Goal: Transaction & Acquisition: Purchase product/service

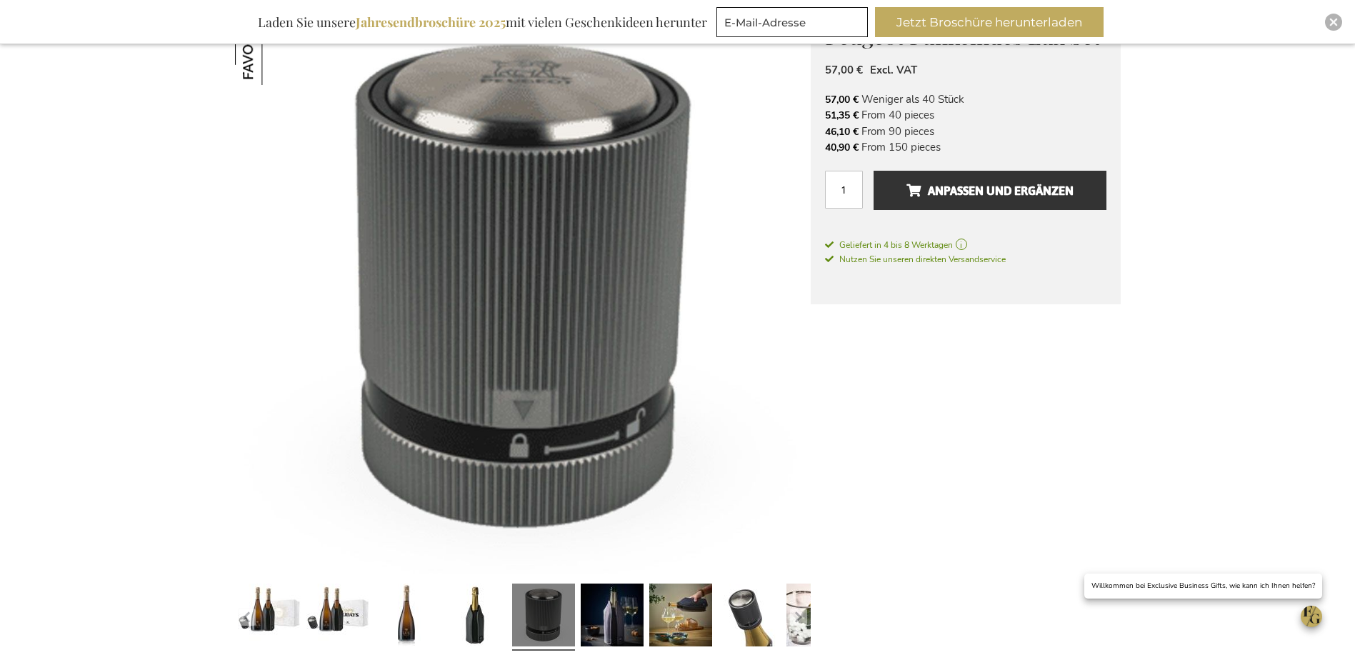
scroll to position [429, 0]
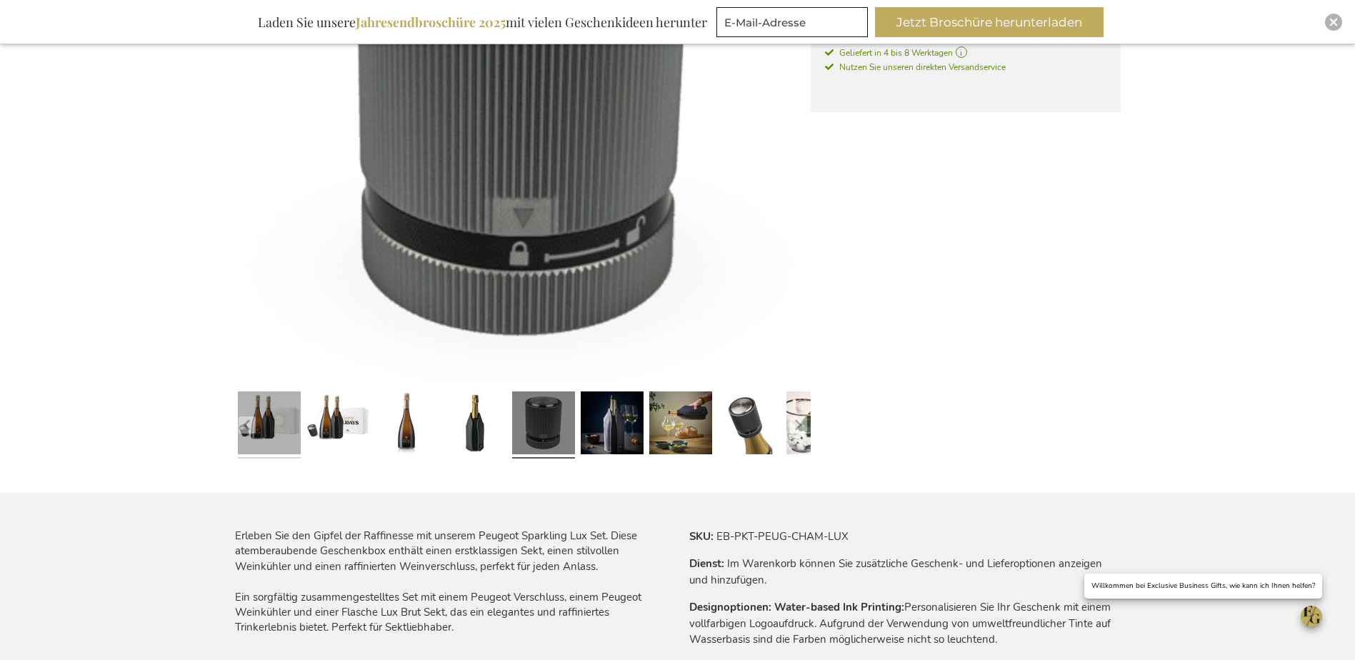
click at [267, 422] on link at bounding box center [269, 425] width 63 height 79
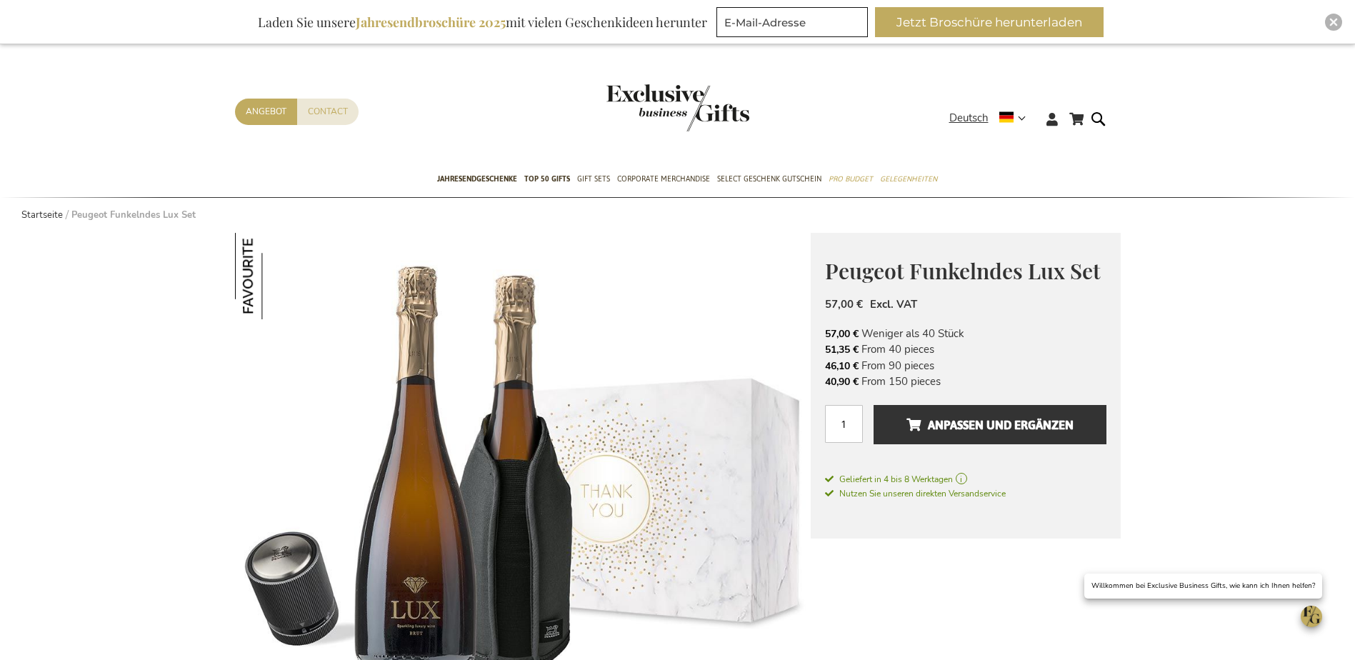
scroll to position [0, 0]
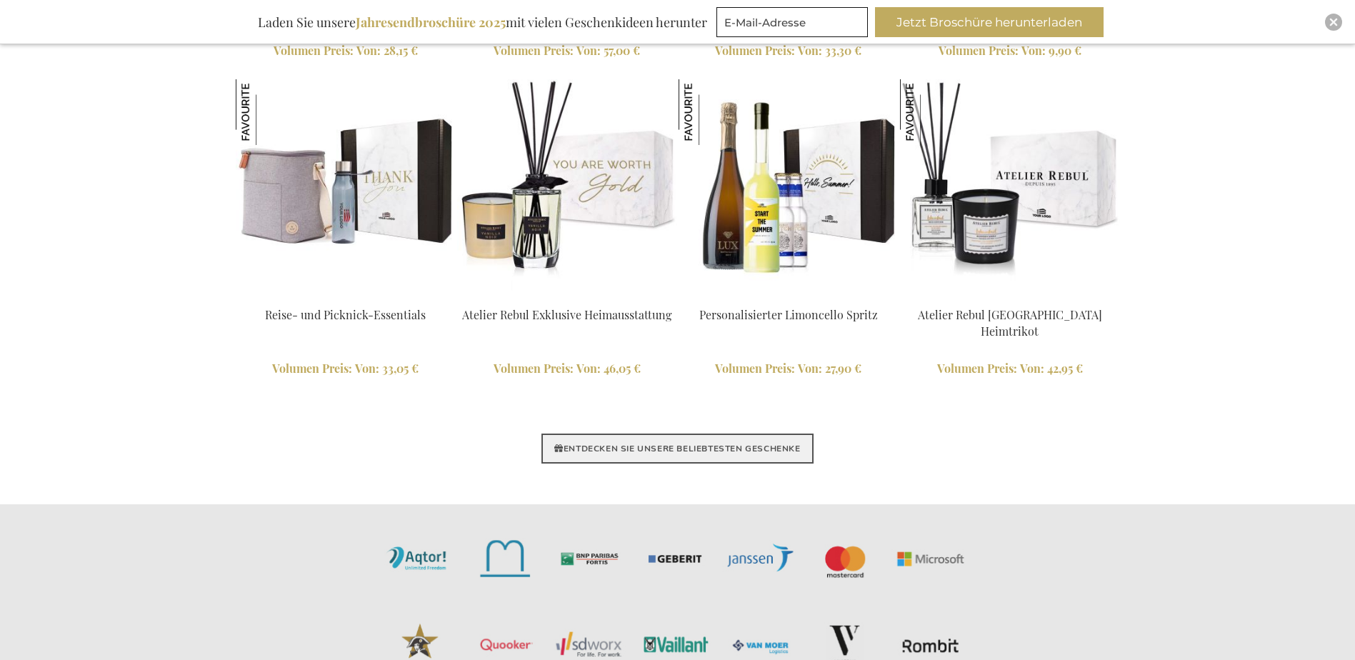
click at [719, 448] on link "ENTDECKEN SIE UNSERE BELIEBTESTEN GESCHENKE" at bounding box center [677, 449] width 271 height 30
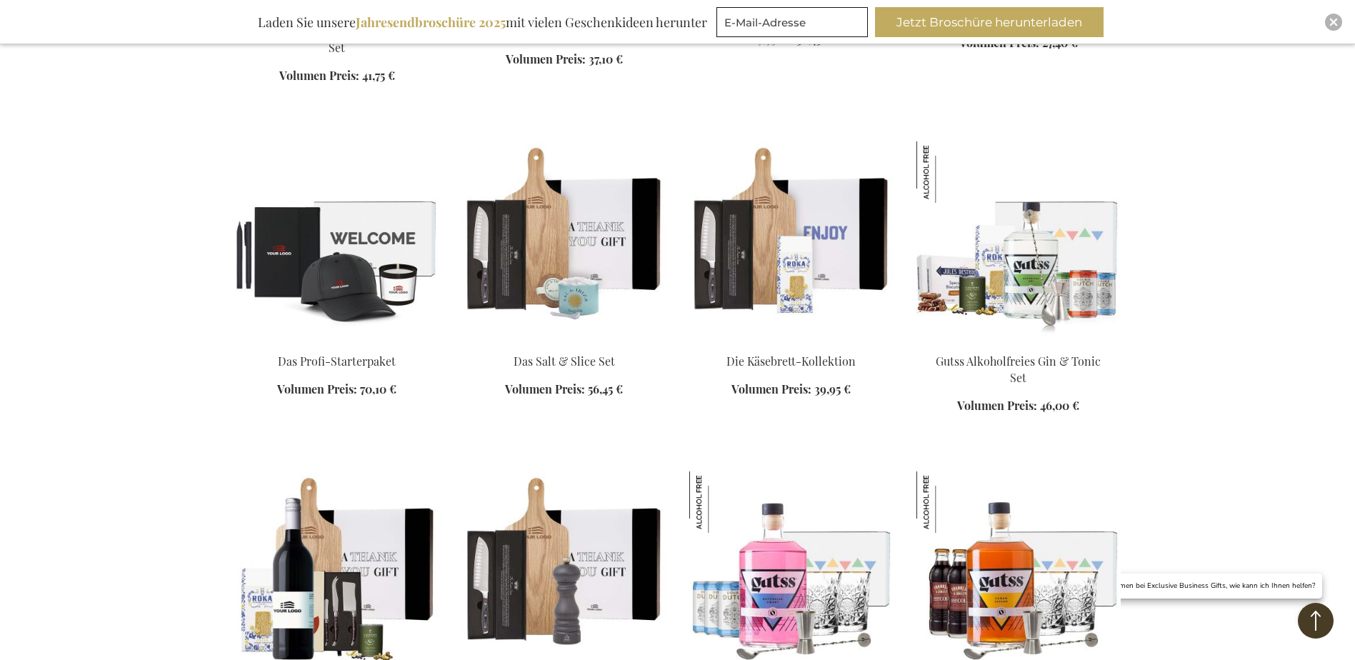
scroll to position [1215, 0]
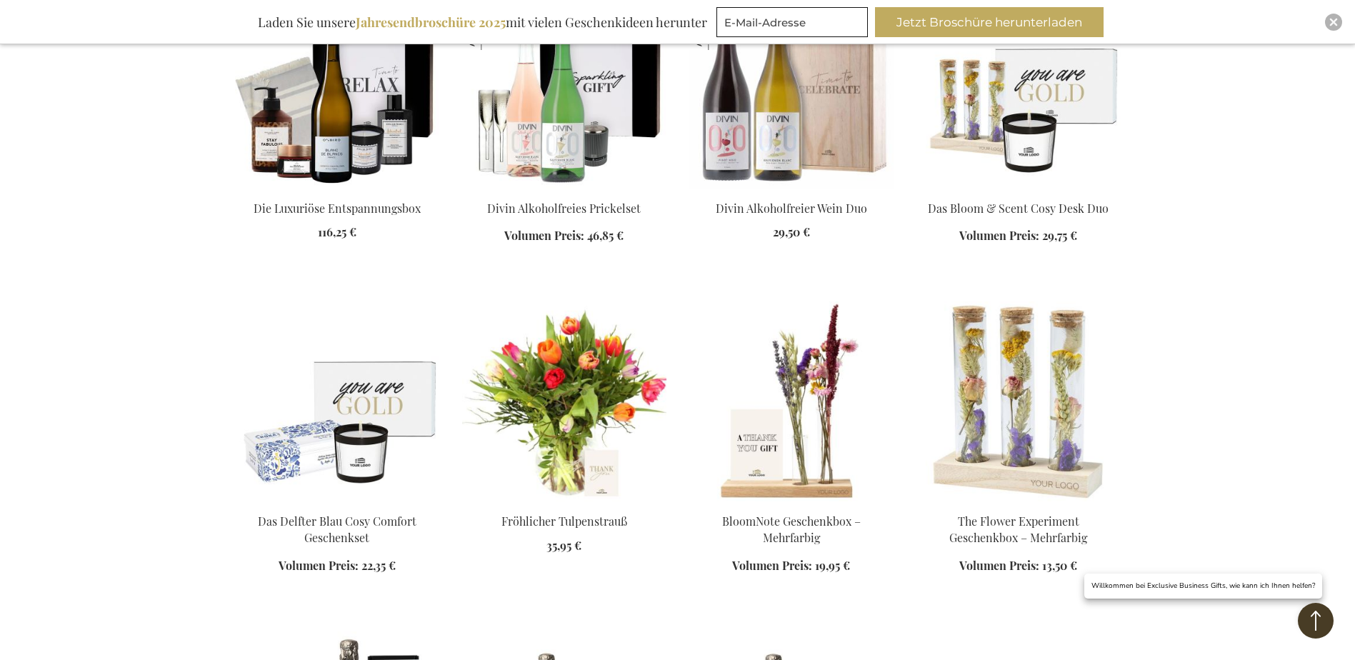
scroll to position [2286, 0]
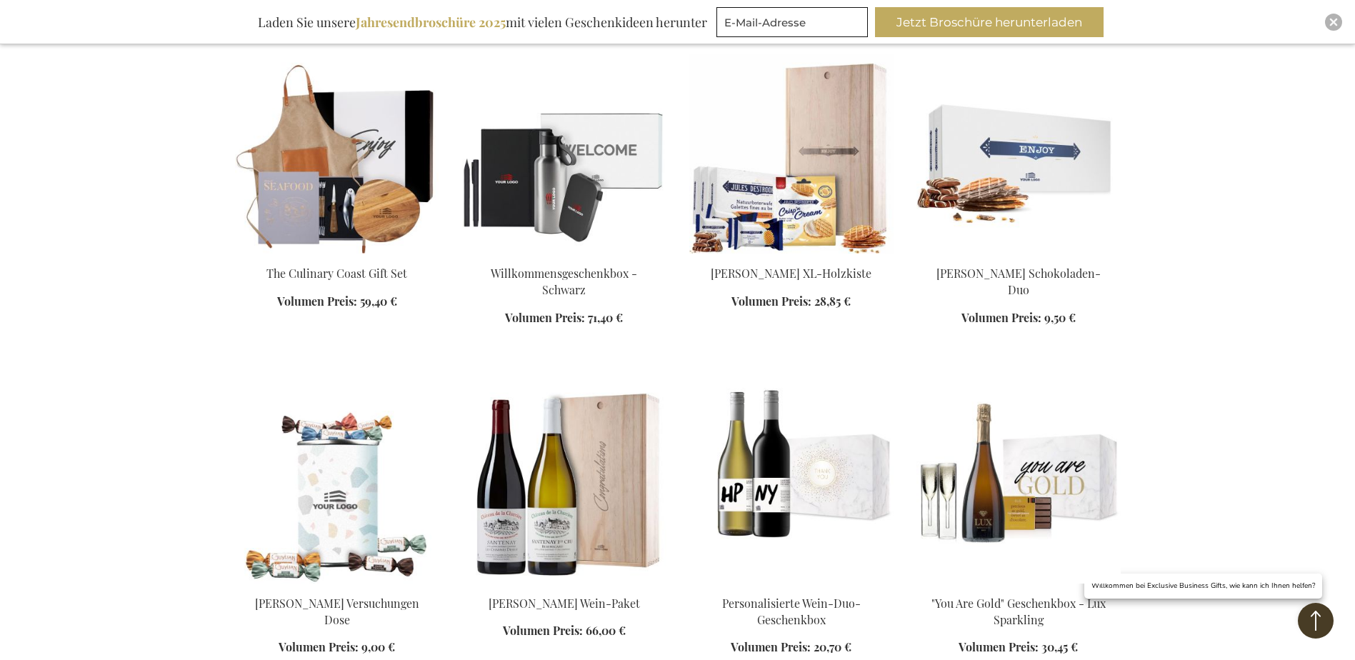
scroll to position [3215, 0]
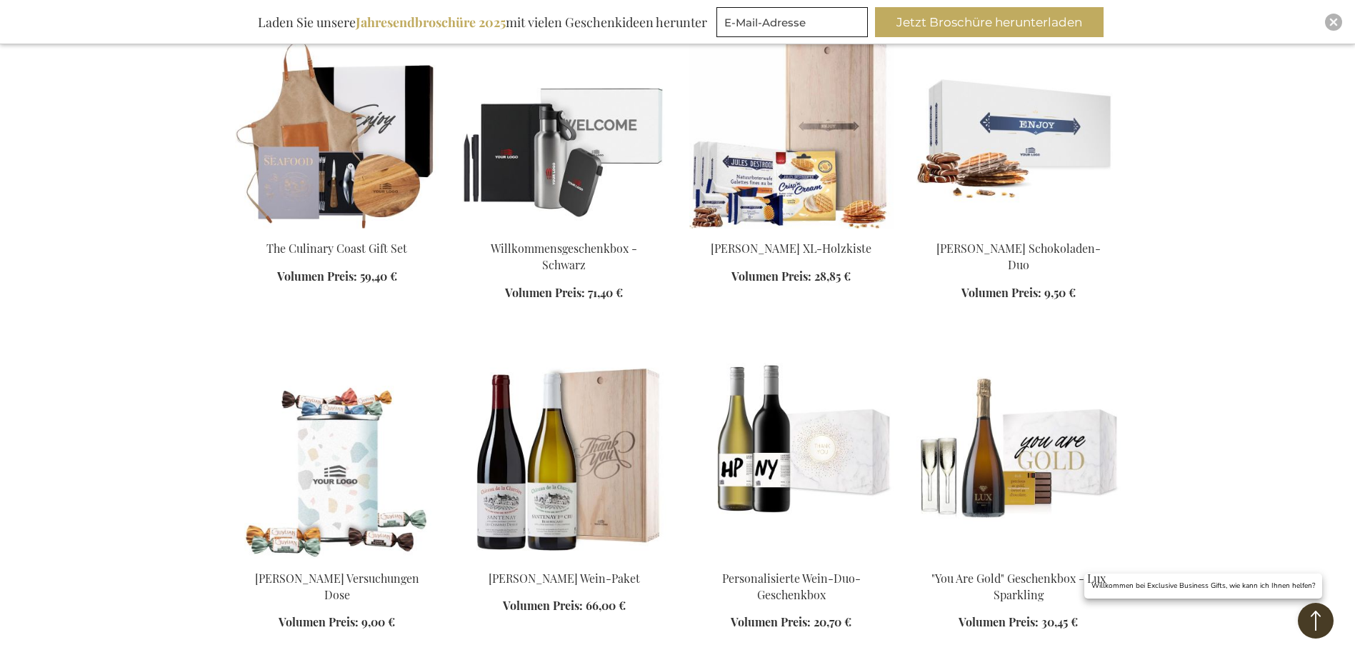
drag, startPoint x: 540, startPoint y: 562, endPoint x: 549, endPoint y: 593, distance: 32.1
click at [549, 593] on div "In den Warenkorb" at bounding box center [564, 601] width 204 height 60
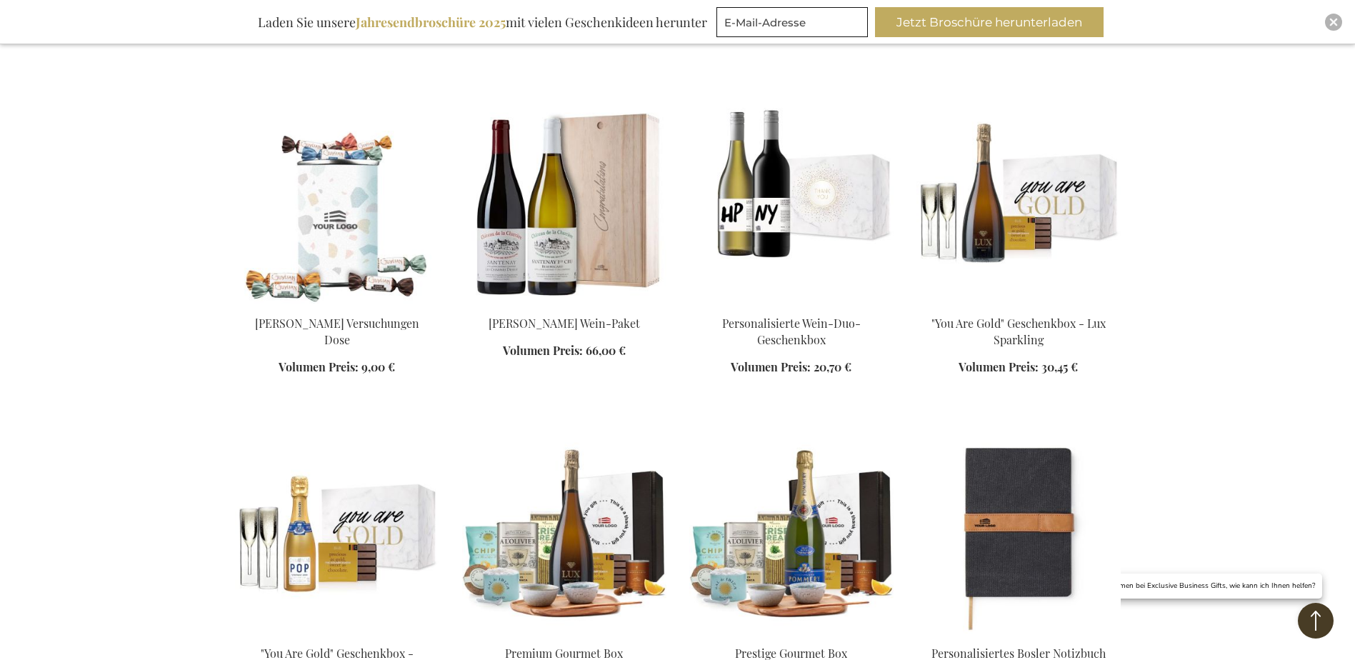
scroll to position [3501, 0]
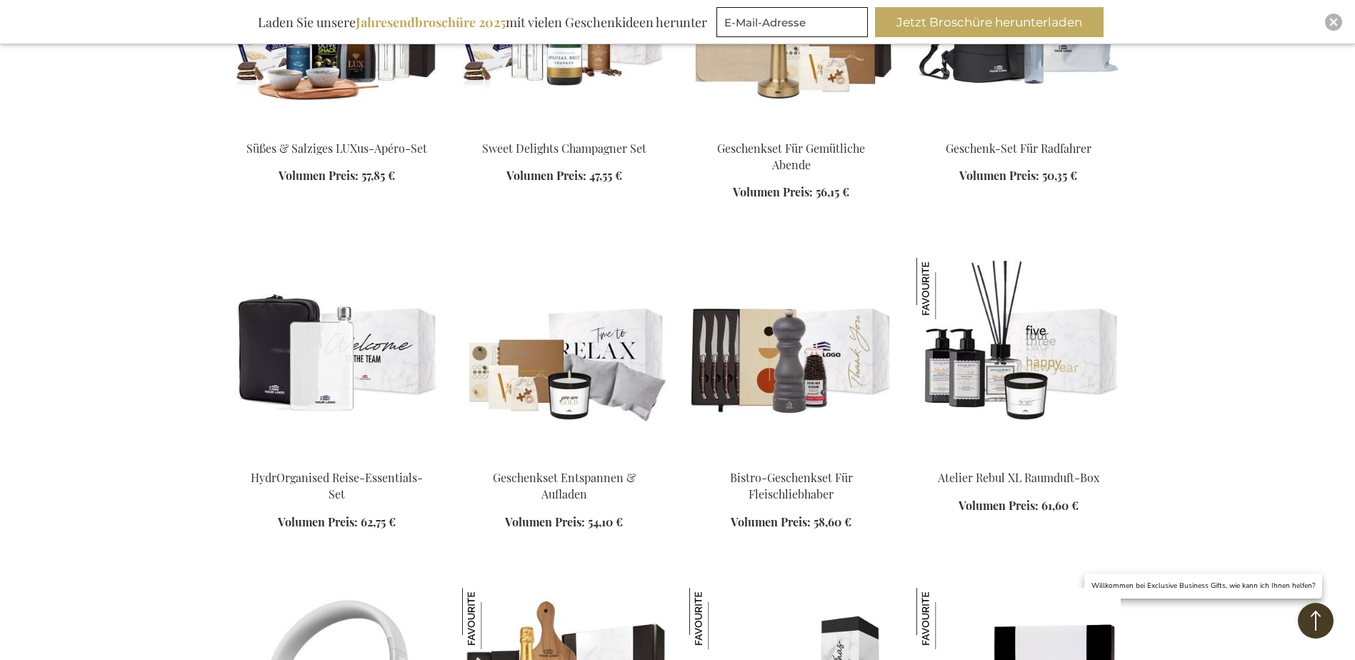
scroll to position [4430, 0]
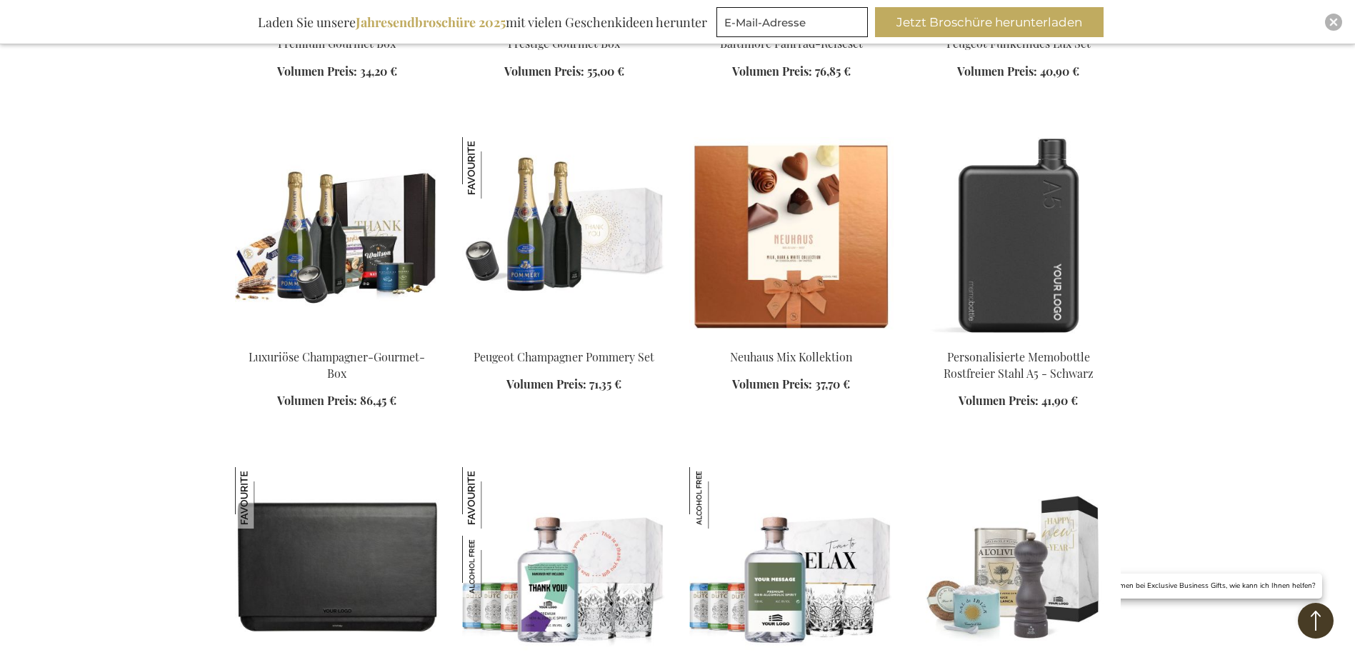
scroll to position [5430, 0]
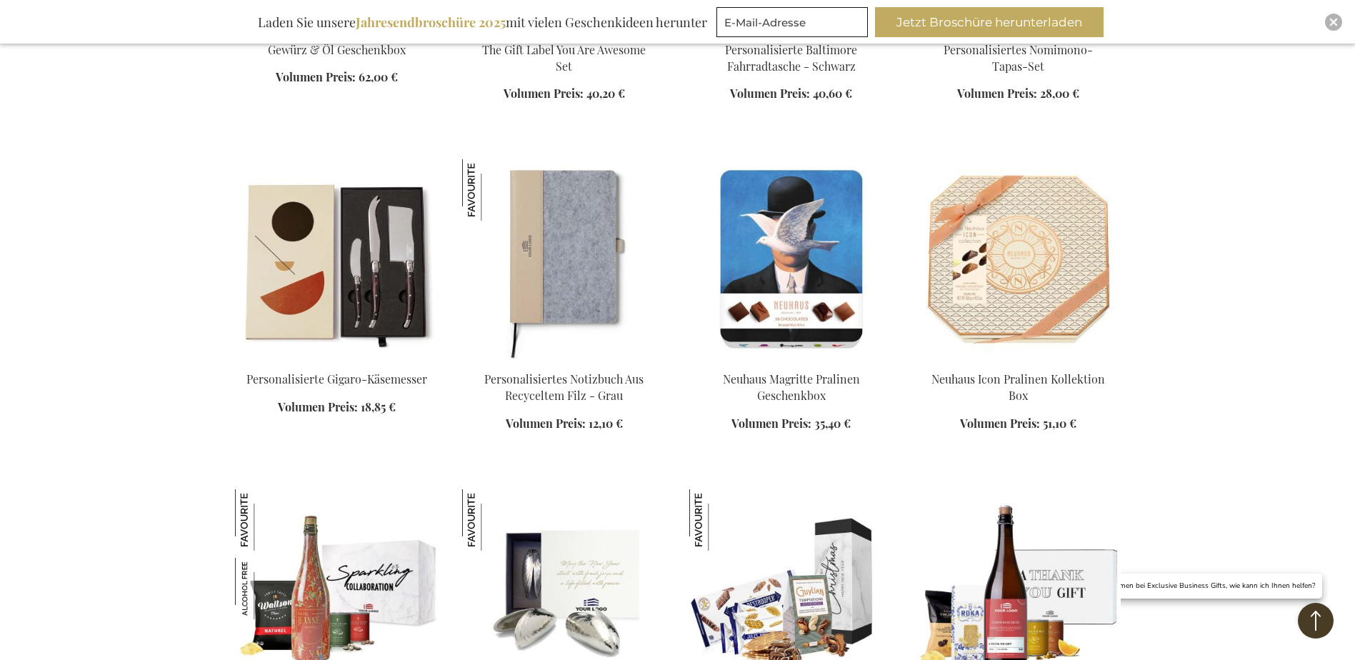
scroll to position [6430, 0]
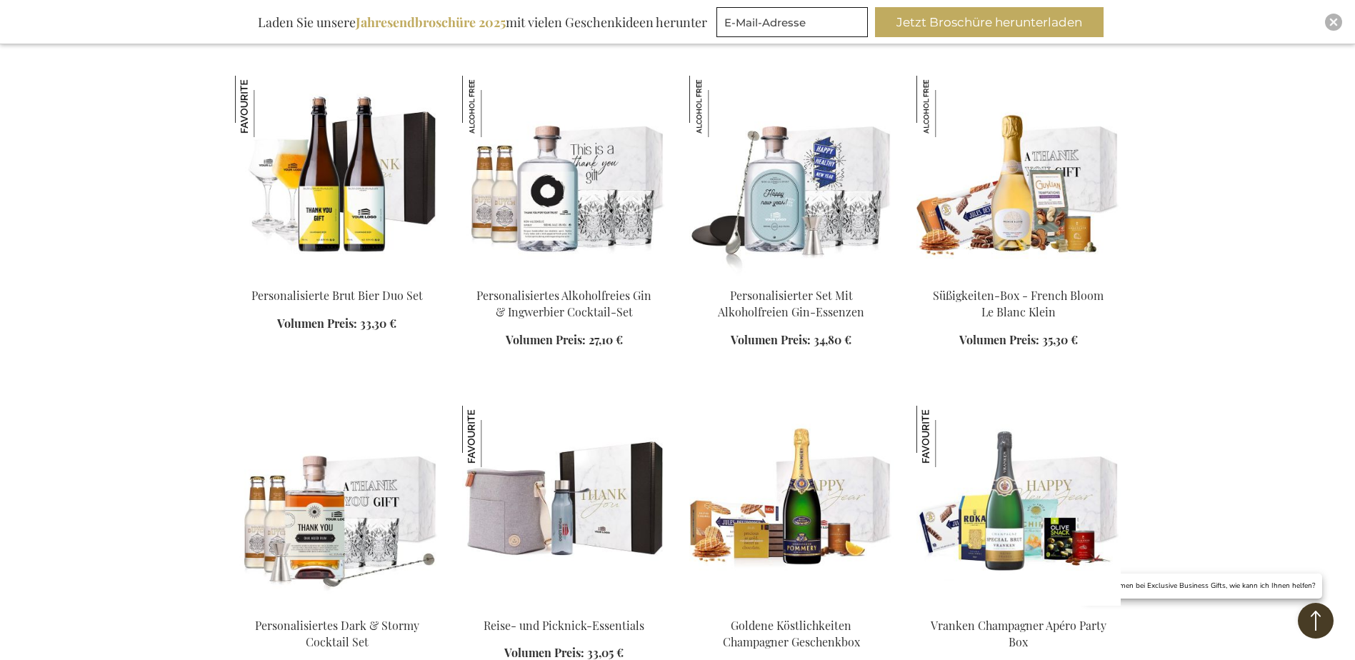
scroll to position [7144, 0]
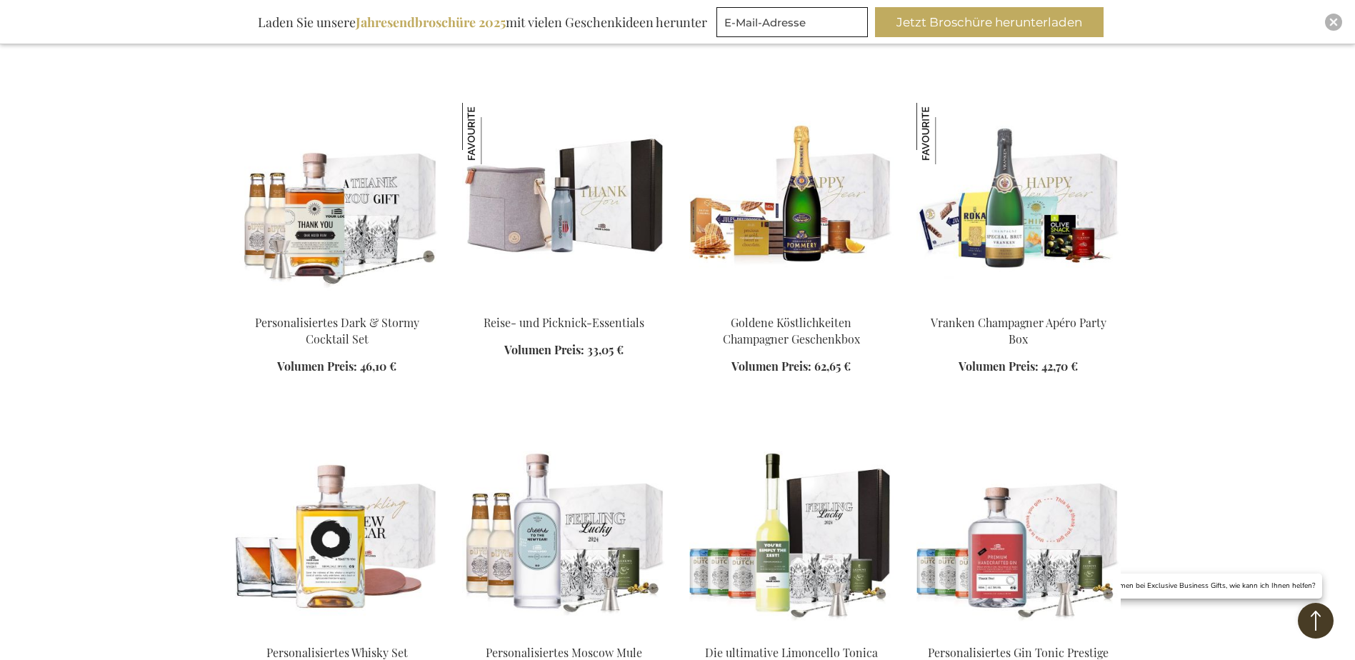
scroll to position [7430, 0]
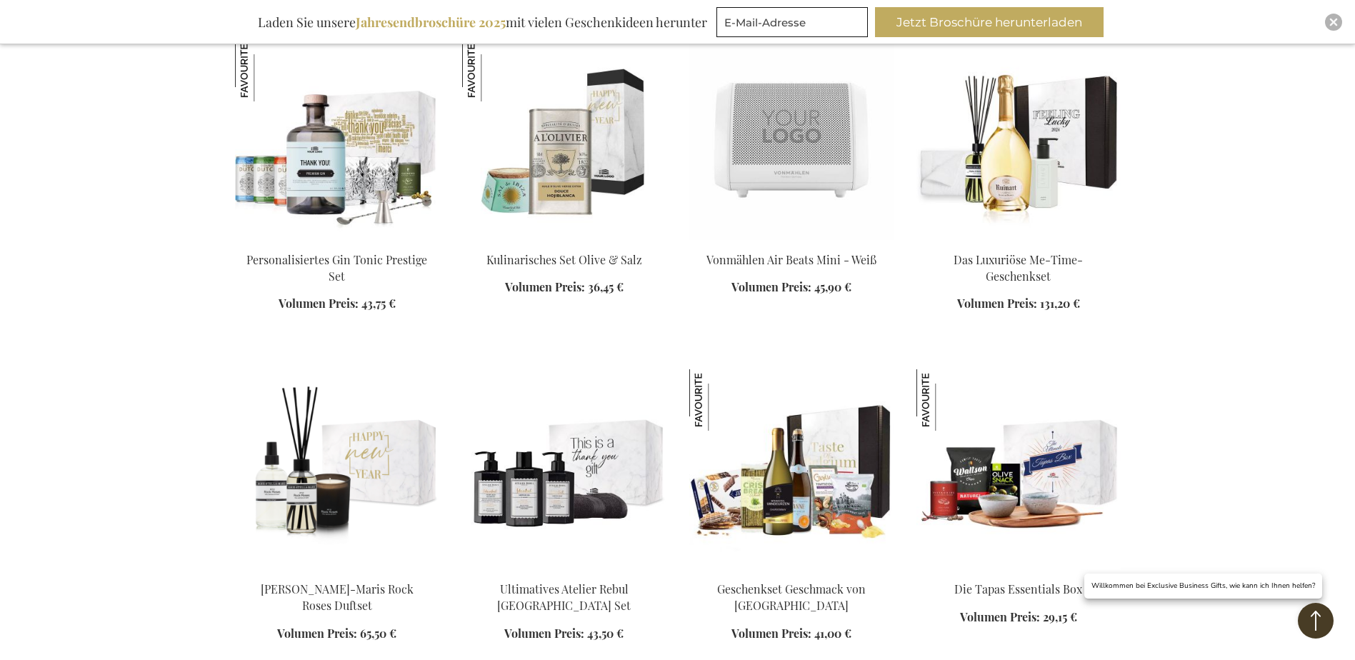
scroll to position [8145, 0]
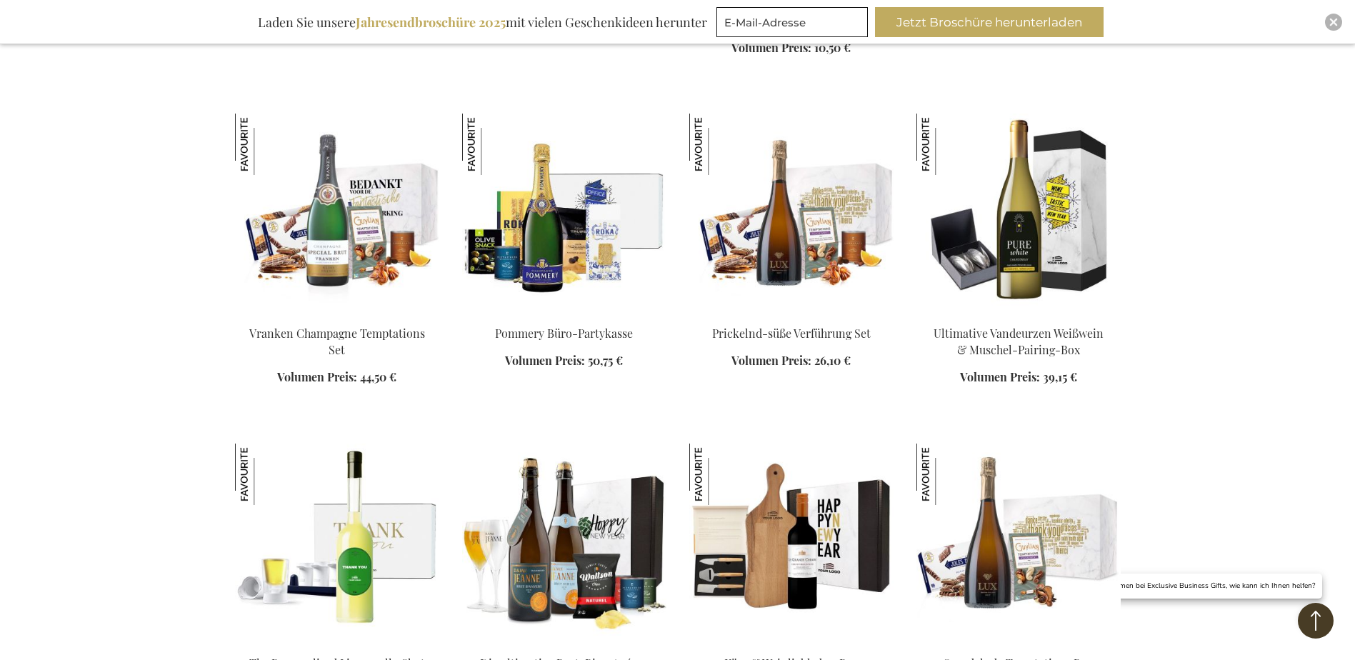
scroll to position [9431, 0]
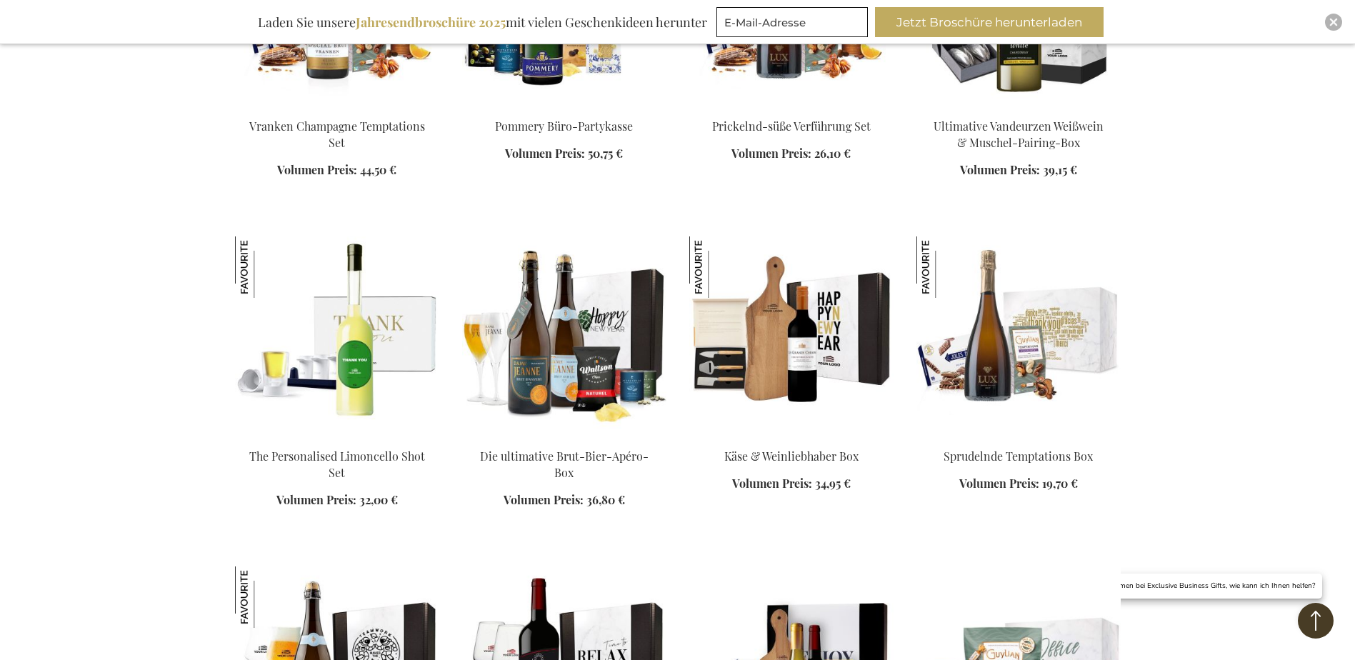
scroll to position [9574, 0]
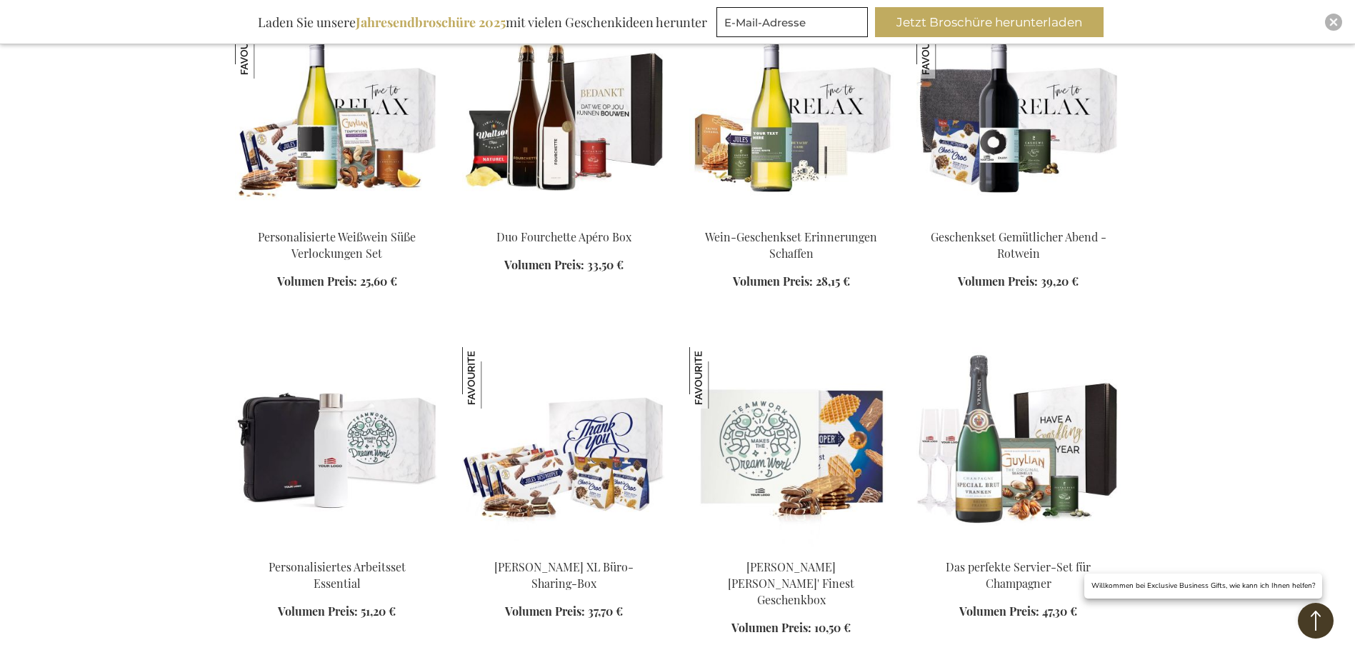
scroll to position [8788, 0]
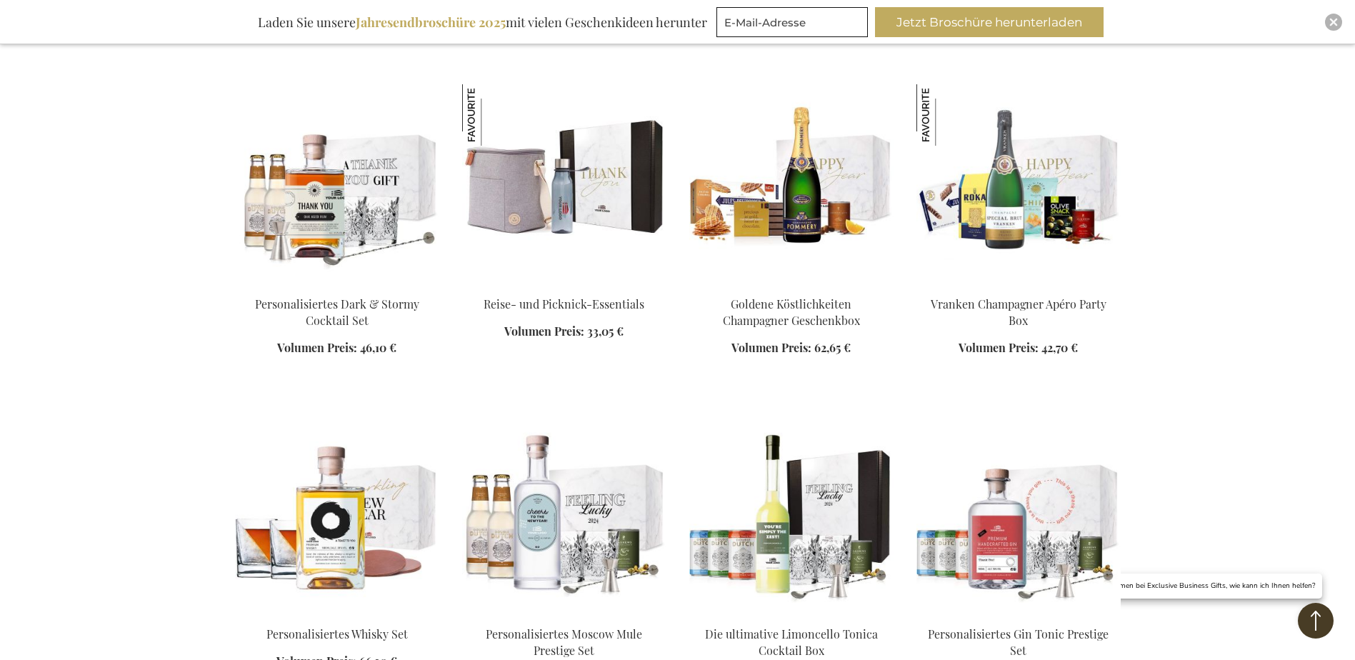
scroll to position [7359, 0]
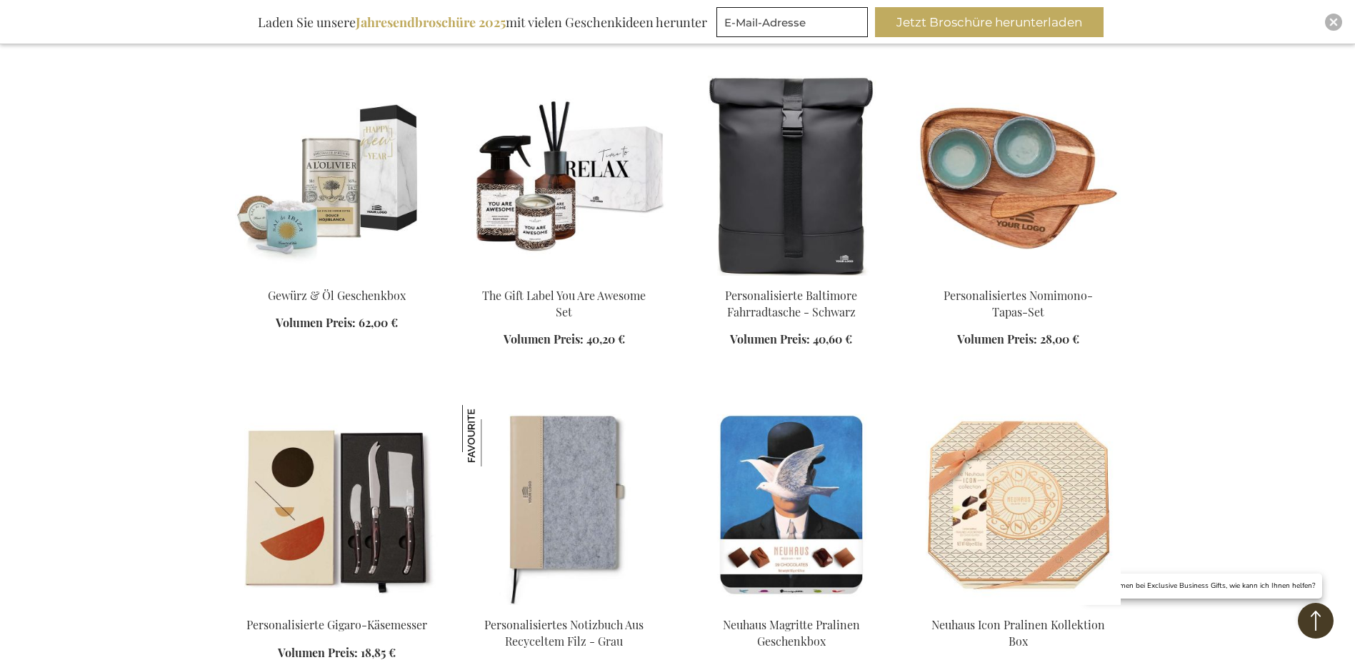
scroll to position [6073, 0]
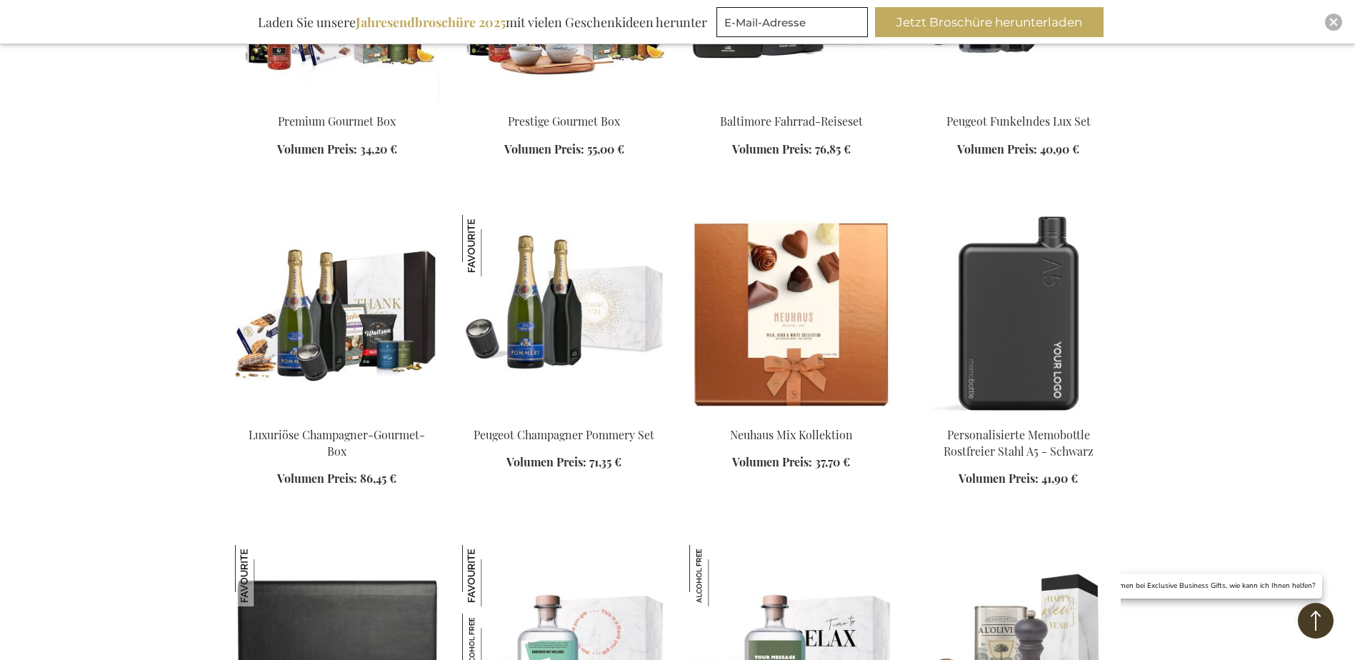
scroll to position [5287, 0]
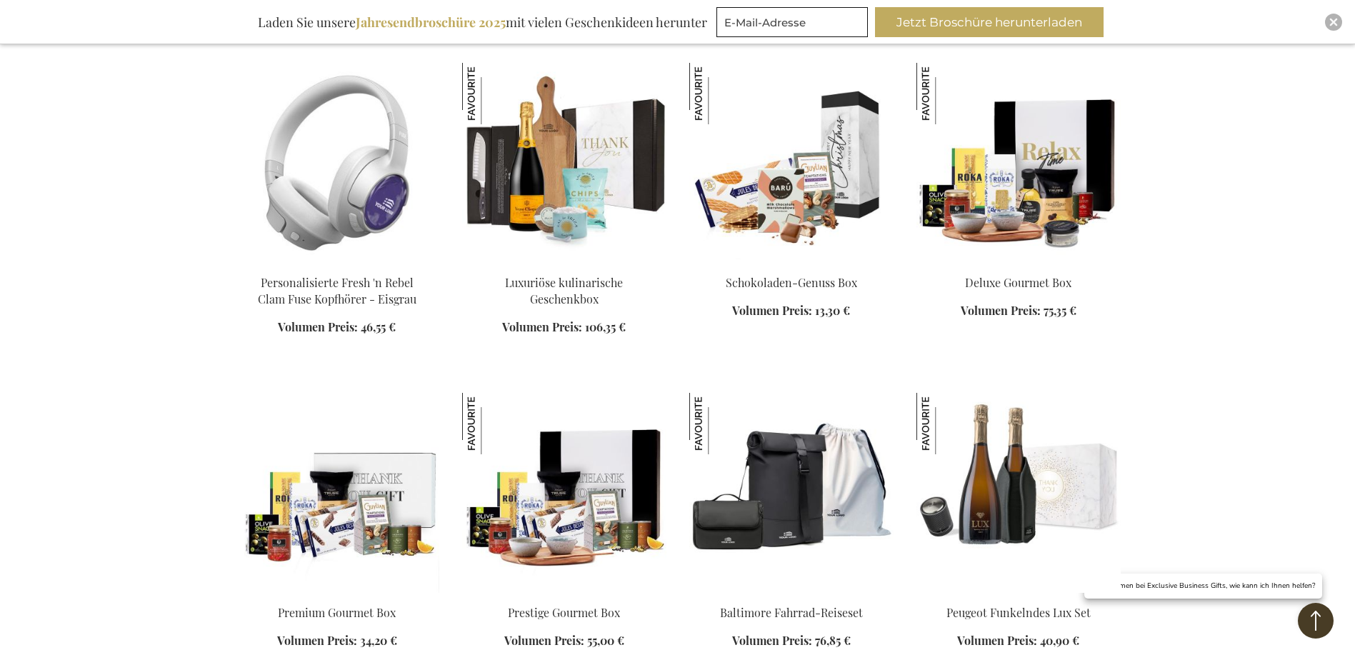
scroll to position [4787, 0]
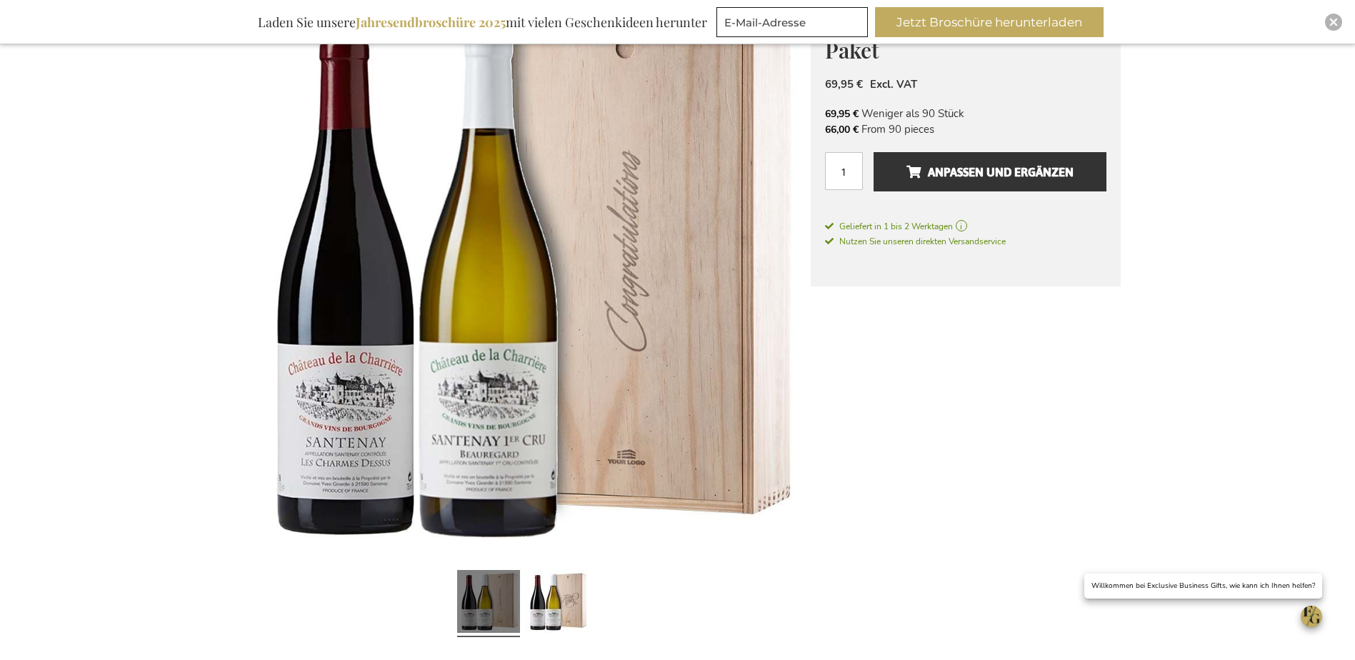
scroll to position [214, 0]
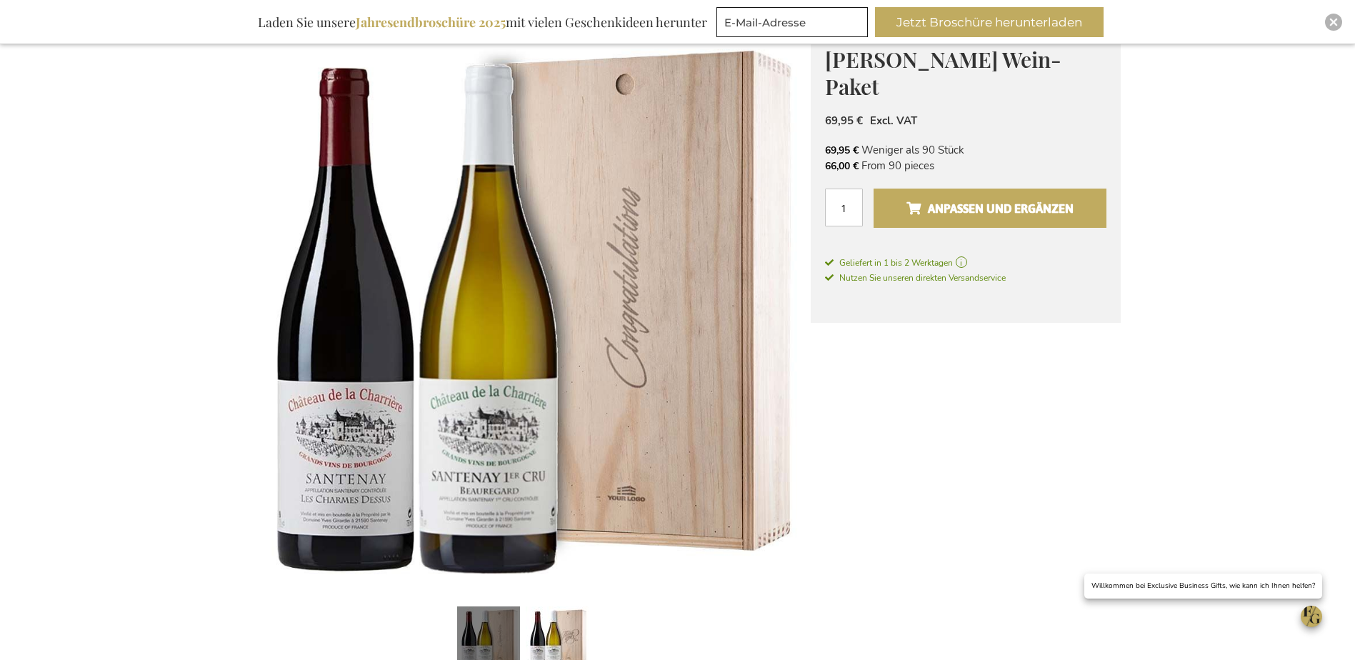
click at [977, 208] on span "Anpassen und ergänzen" at bounding box center [990, 208] width 167 height 23
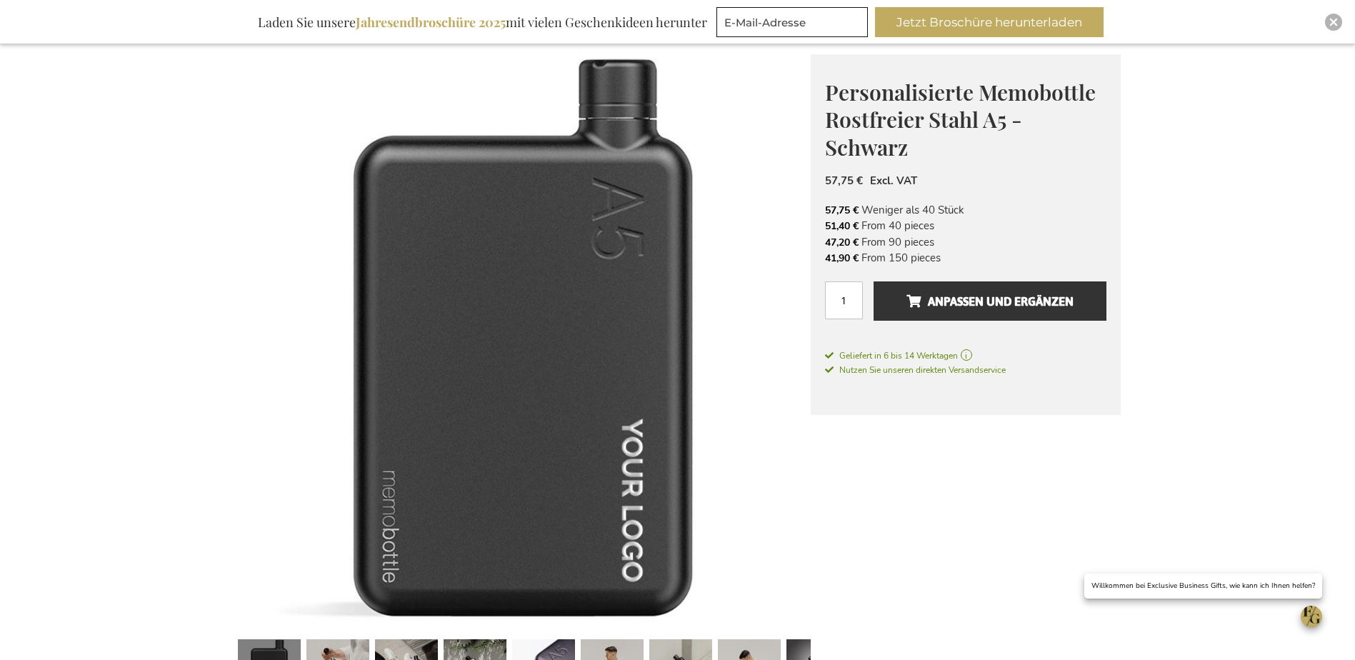
scroll to position [357, 0]
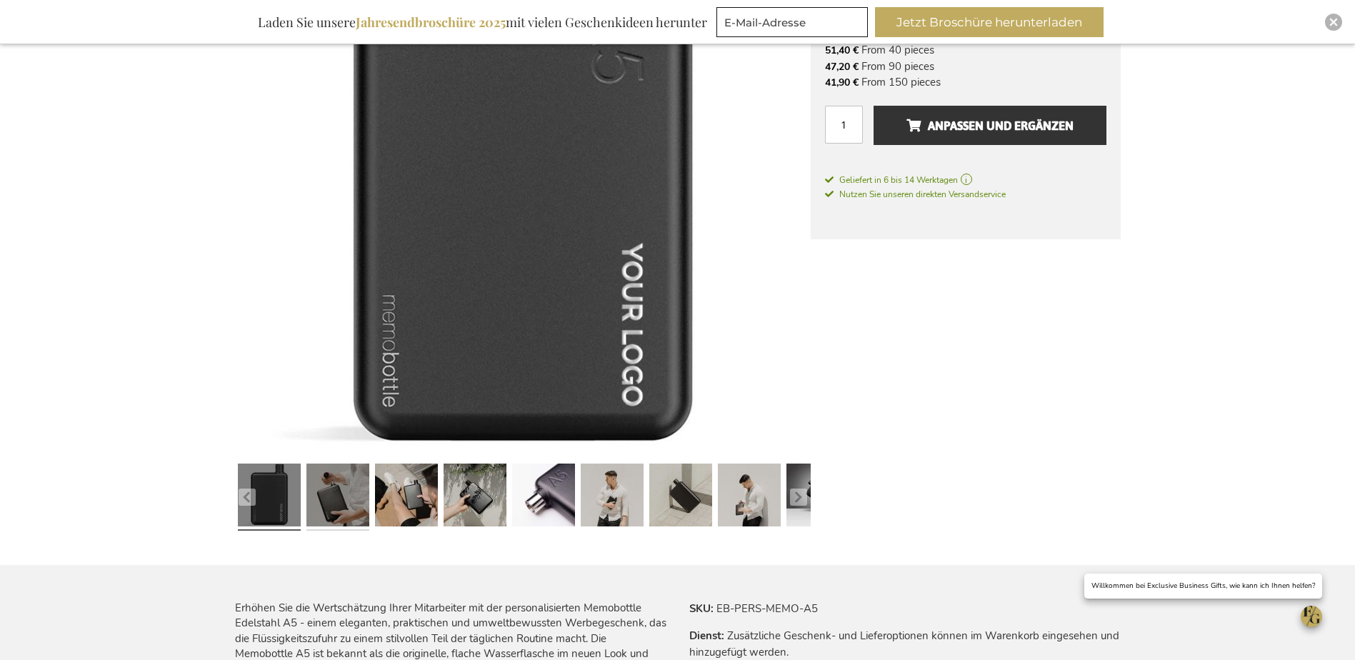
click at [331, 495] on link at bounding box center [337, 497] width 63 height 79
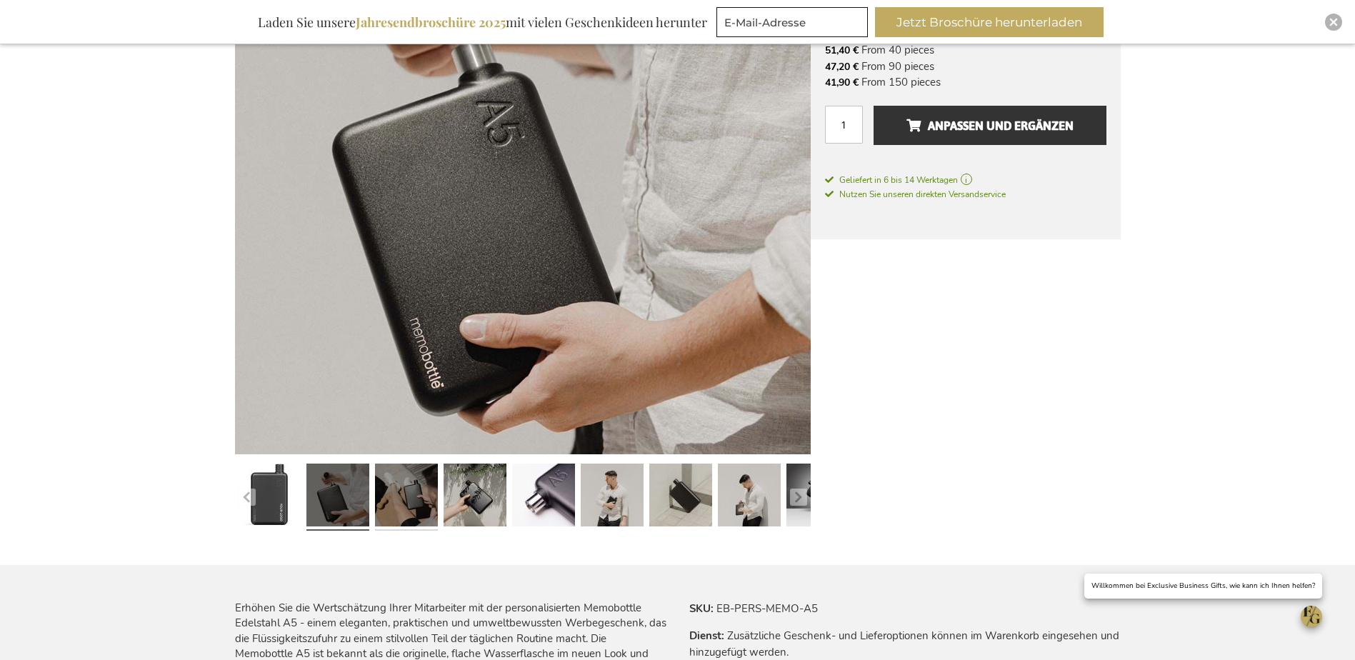
click at [417, 496] on link at bounding box center [406, 497] width 63 height 79
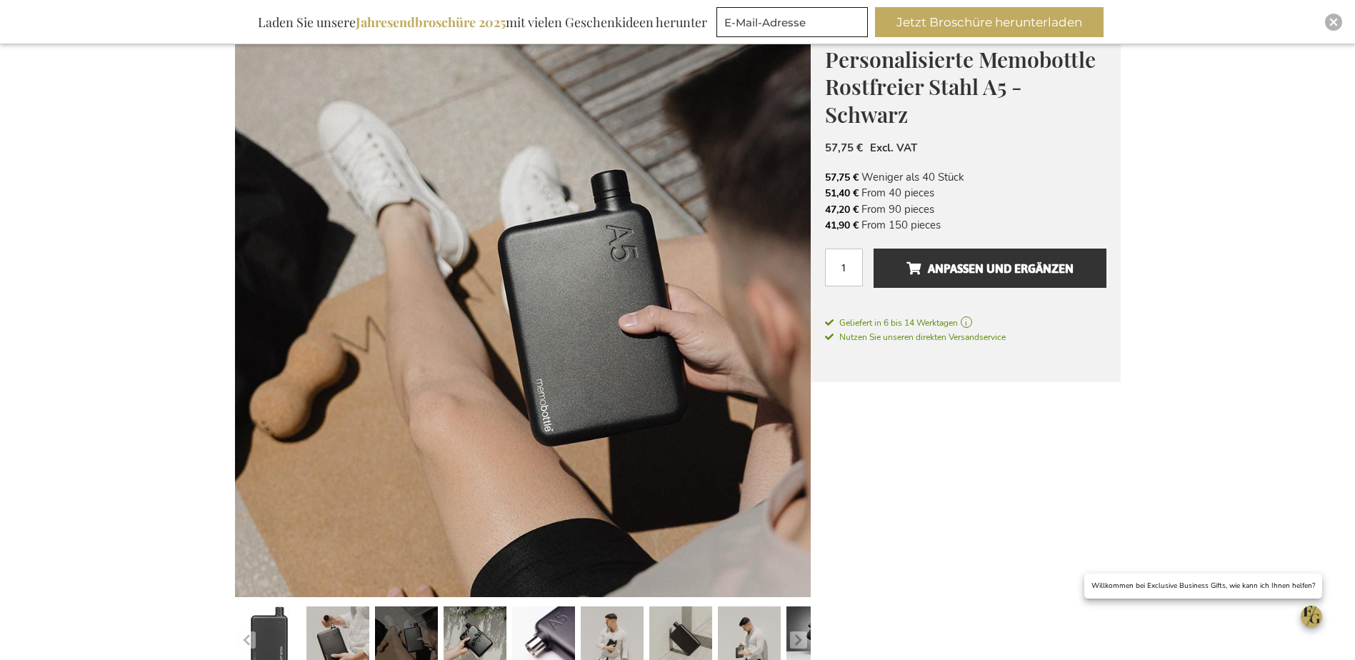
scroll to position [286, 0]
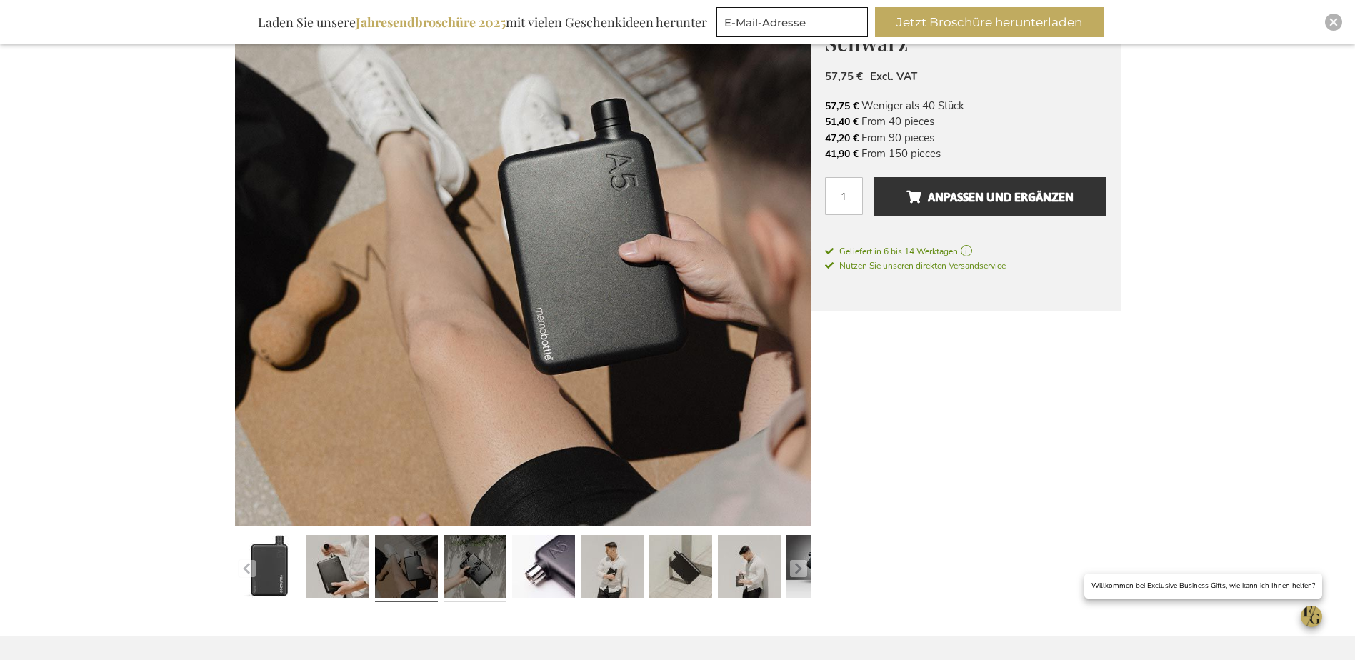
click at [468, 559] on link at bounding box center [475, 568] width 63 height 79
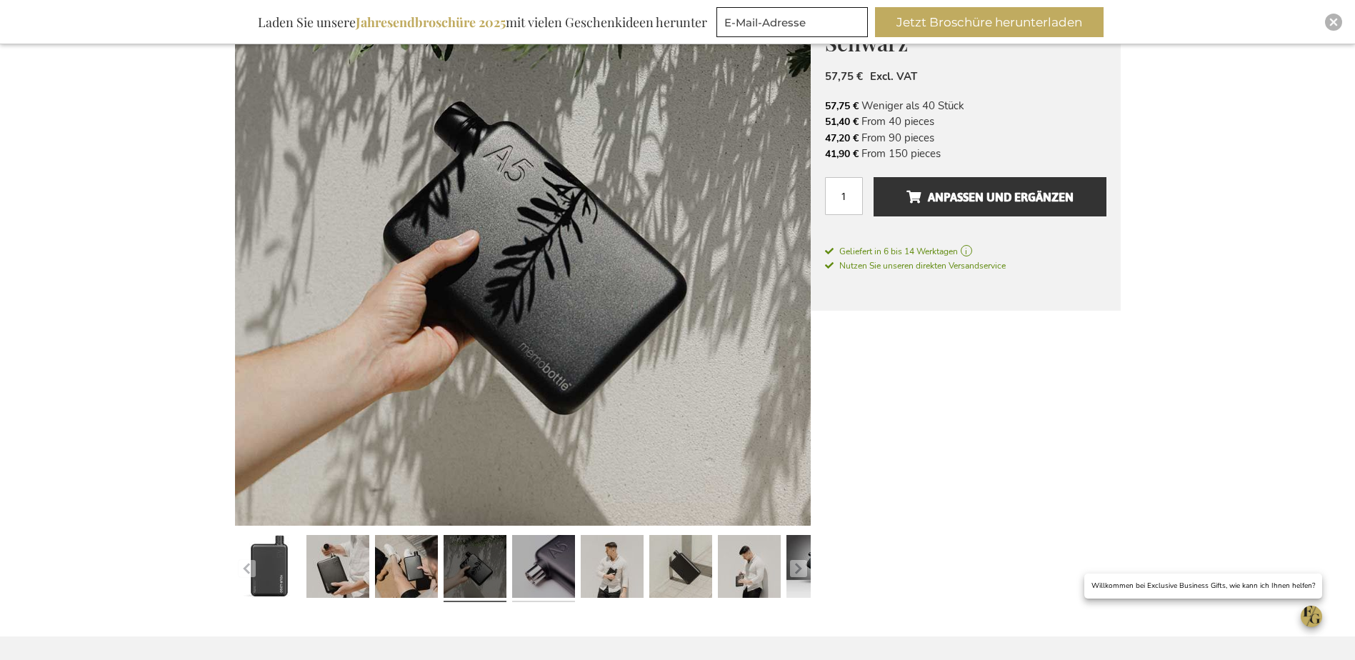
click at [540, 569] on link at bounding box center [543, 568] width 63 height 79
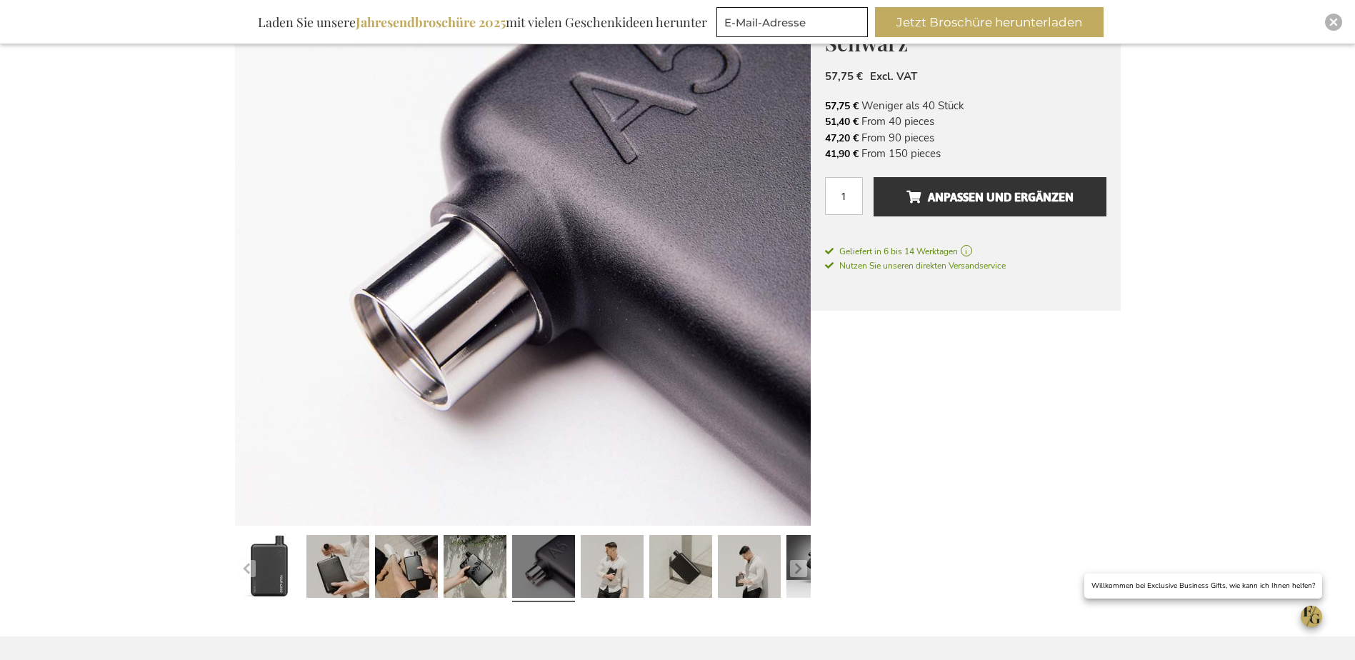
click at [647, 572] on div at bounding box center [681, 568] width 69 height 79
click at [624, 574] on link at bounding box center [612, 568] width 63 height 79
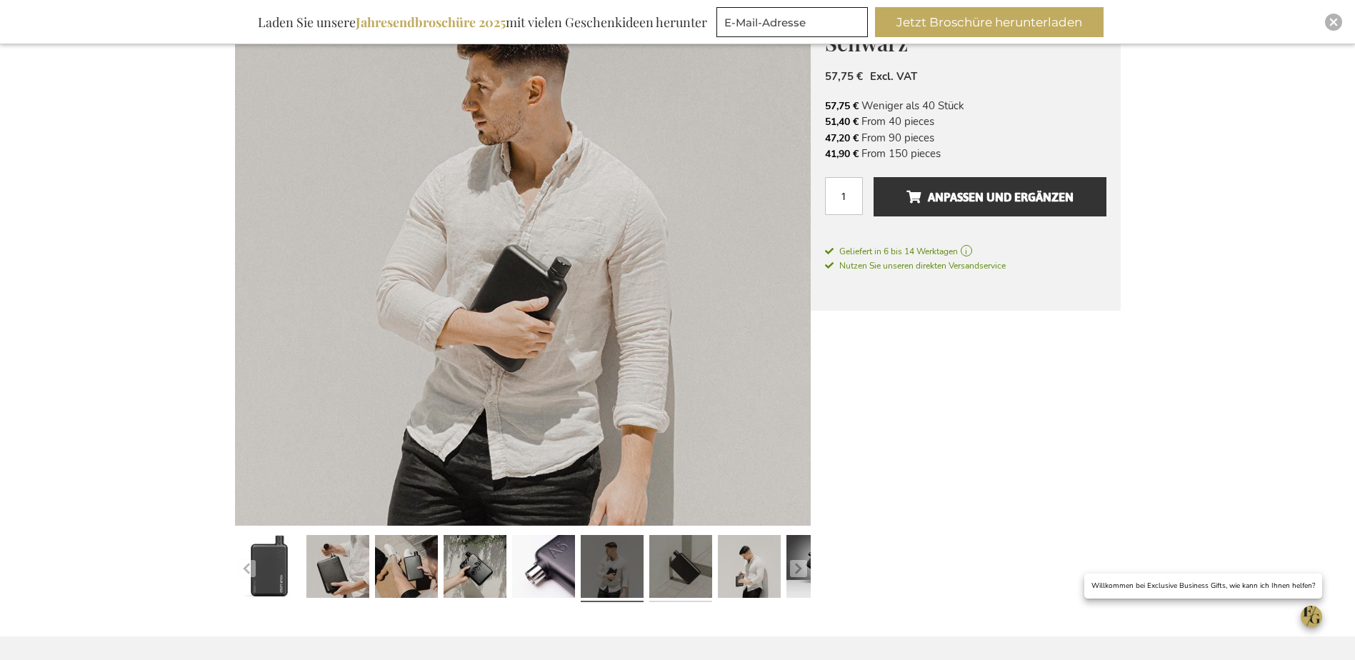
click at [658, 566] on link at bounding box center [680, 568] width 63 height 79
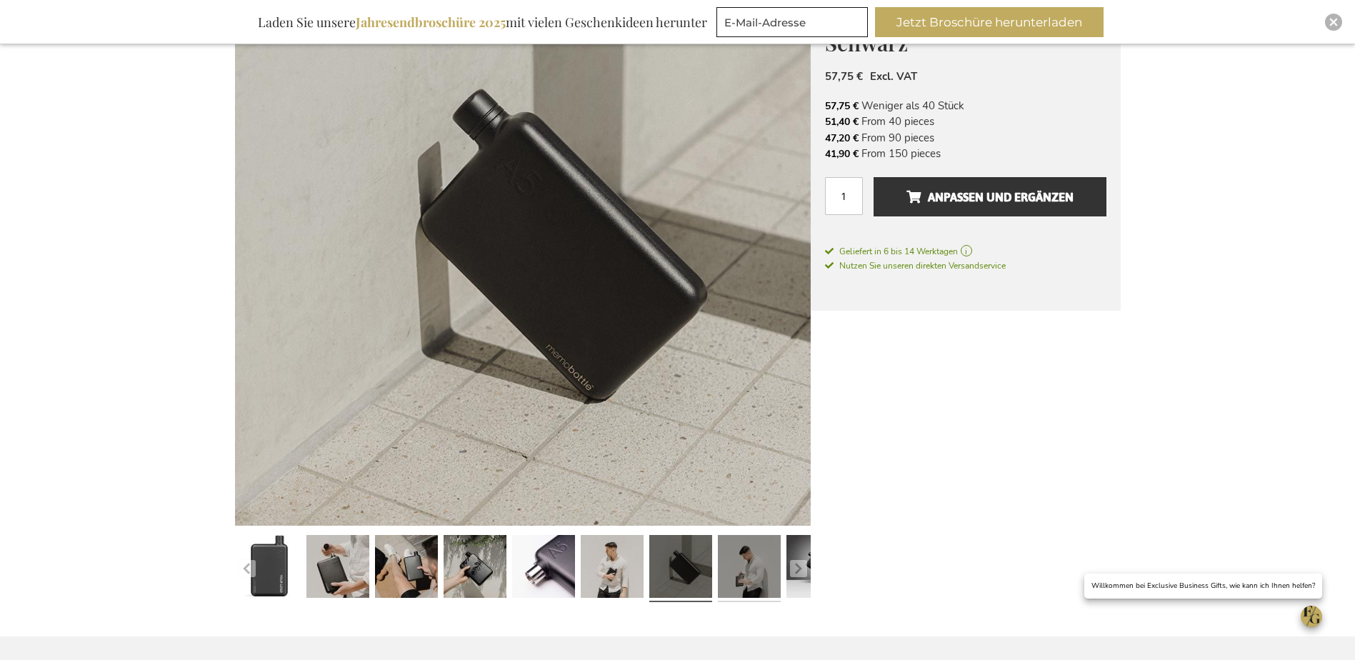
click at [728, 564] on link at bounding box center [749, 568] width 63 height 79
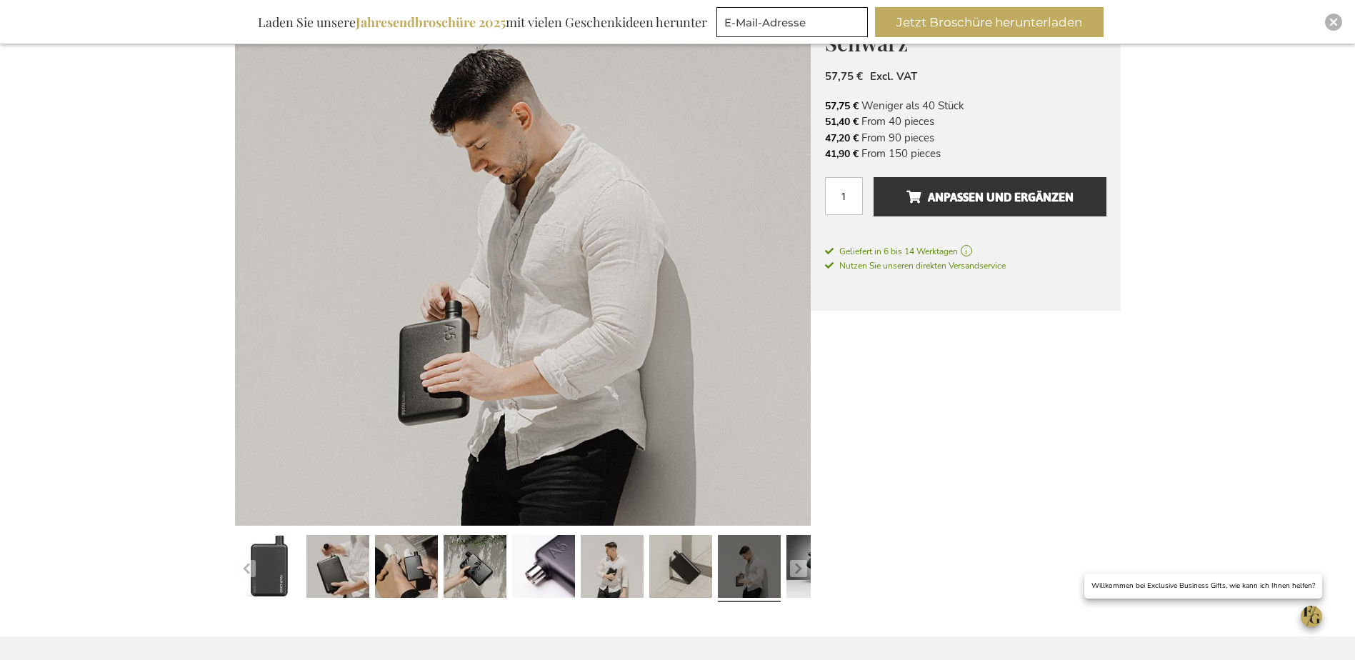
click at [739, 557] on link at bounding box center [749, 568] width 63 height 79
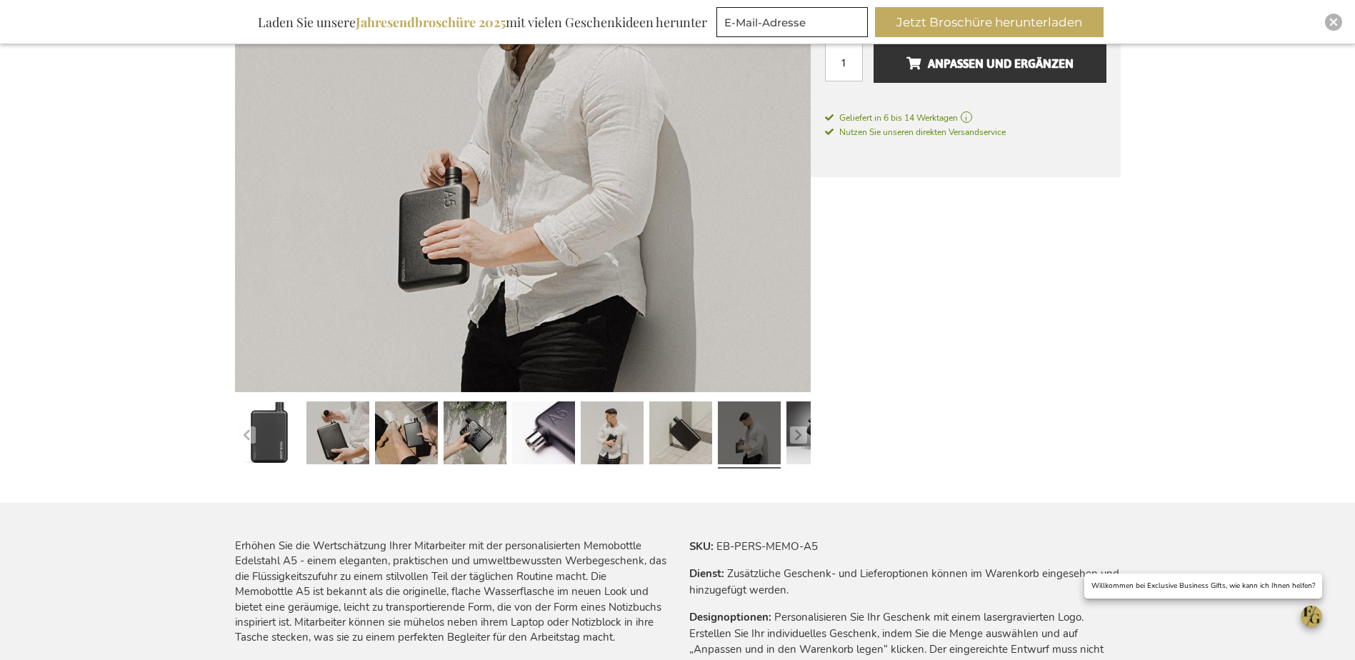
scroll to position [429, 0]
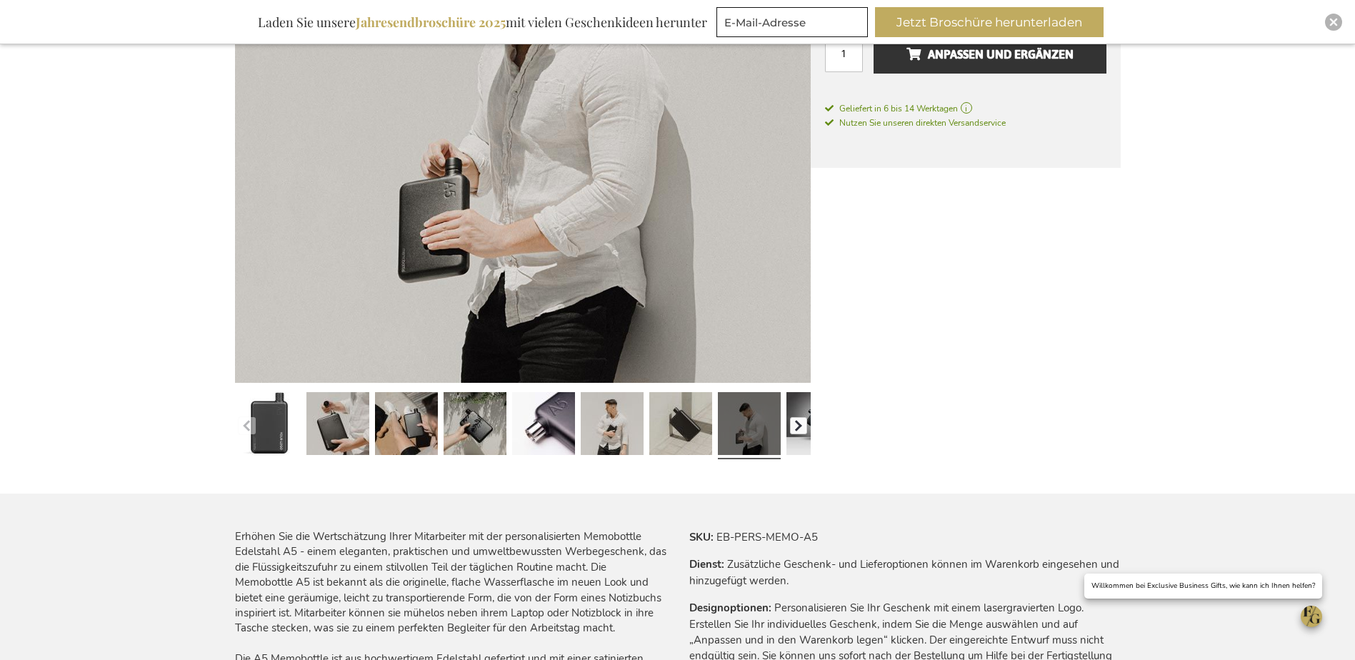
click at [794, 424] on button "button" at bounding box center [798, 425] width 17 height 17
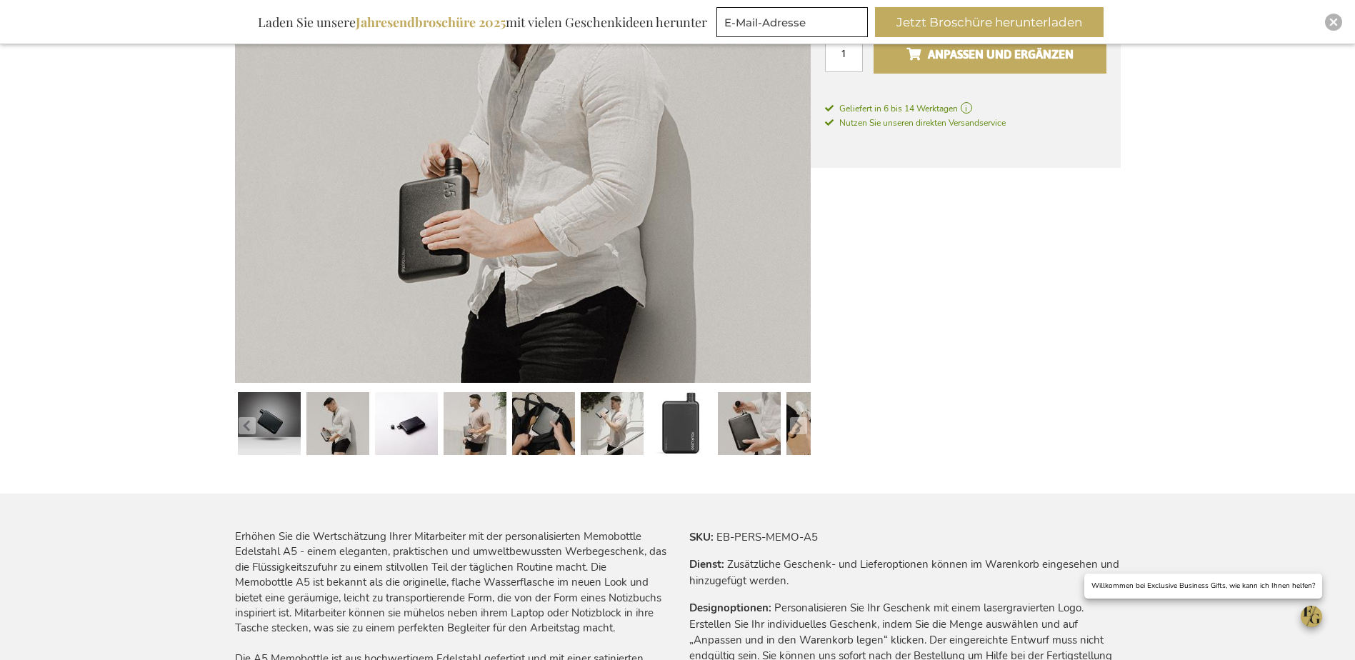
click at [962, 66] on button "Anpassen und ergänzen" at bounding box center [990, 53] width 232 height 39
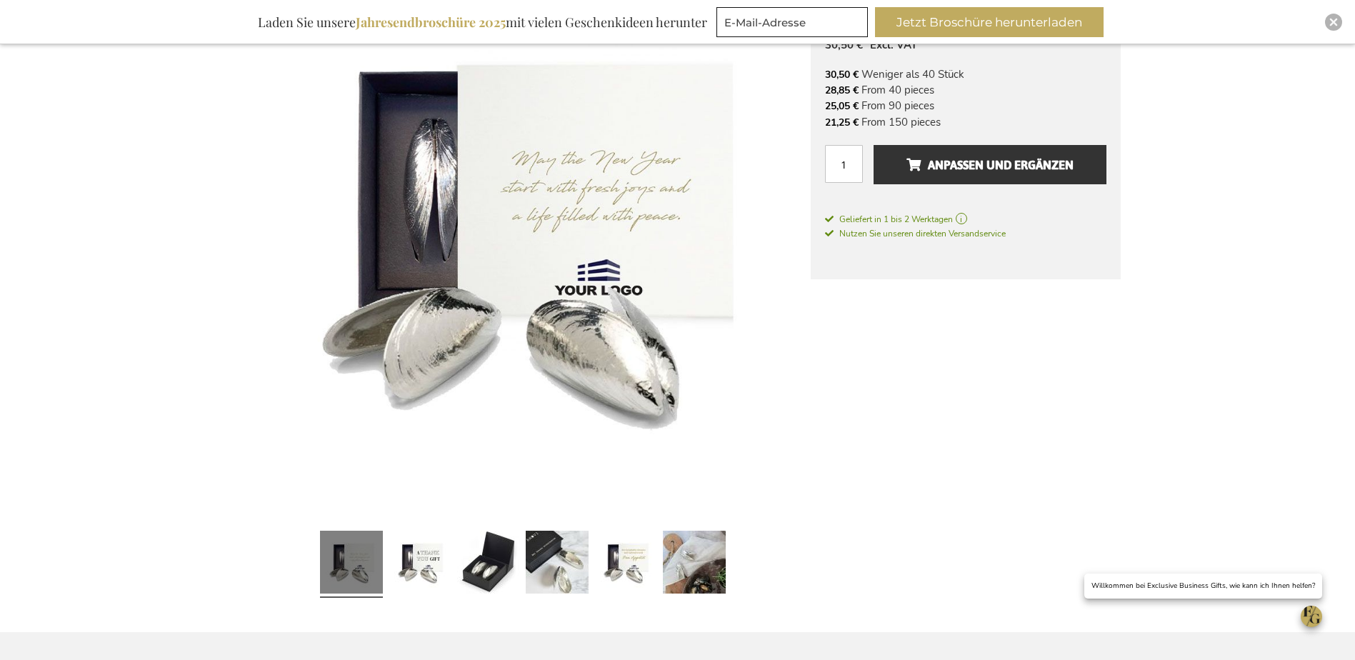
scroll to position [309, 0]
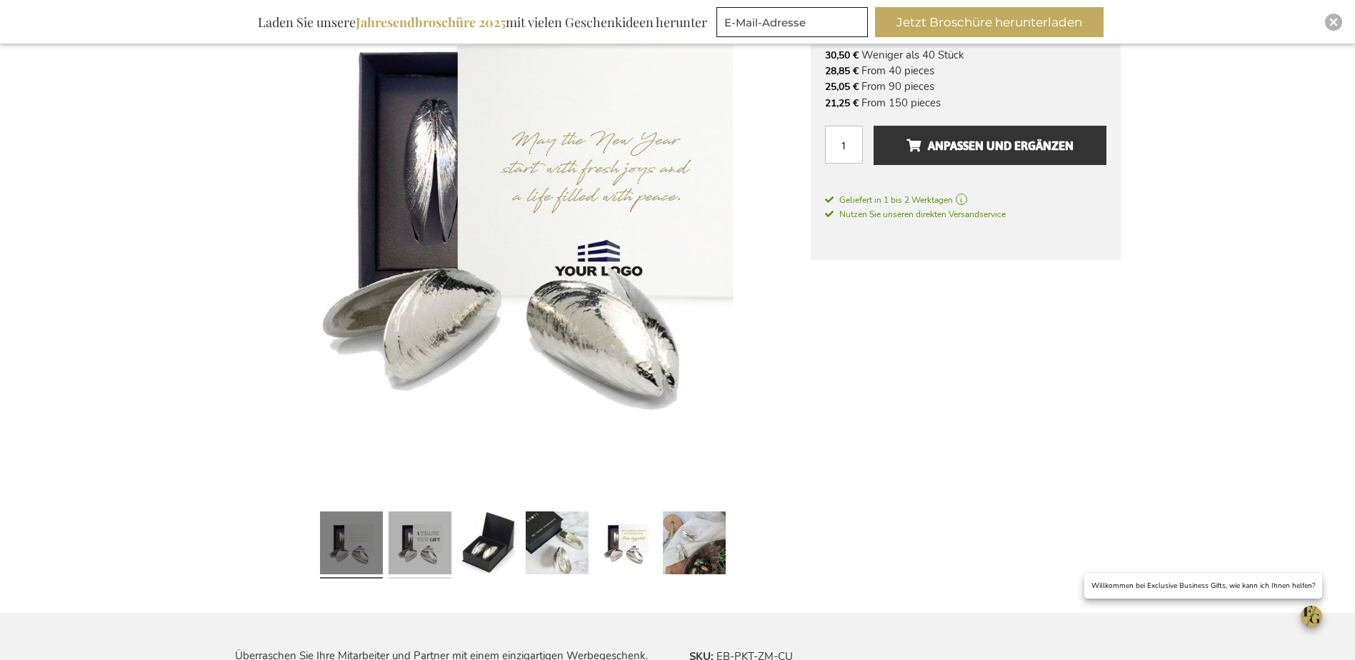
drag, startPoint x: 417, startPoint y: 541, endPoint x: 427, endPoint y: 539, distance: 10.1
click at [417, 540] on link at bounding box center [420, 545] width 63 height 79
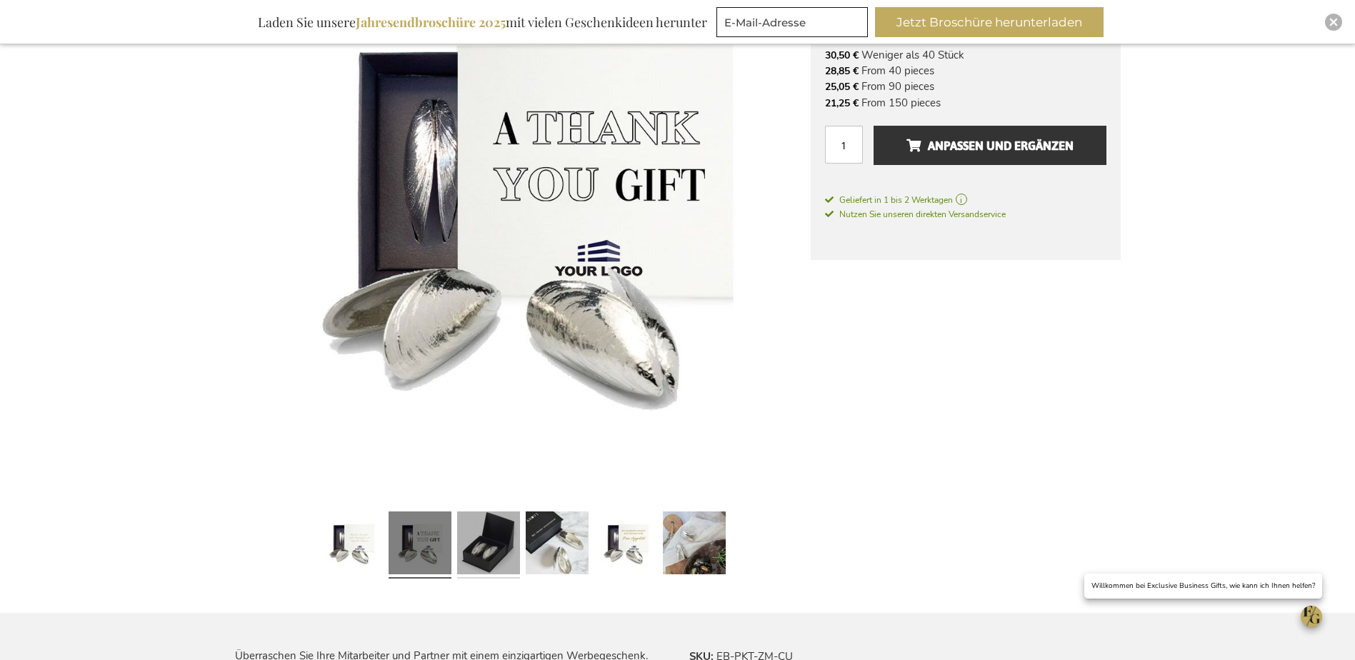
click at [496, 542] on link at bounding box center [488, 545] width 63 height 79
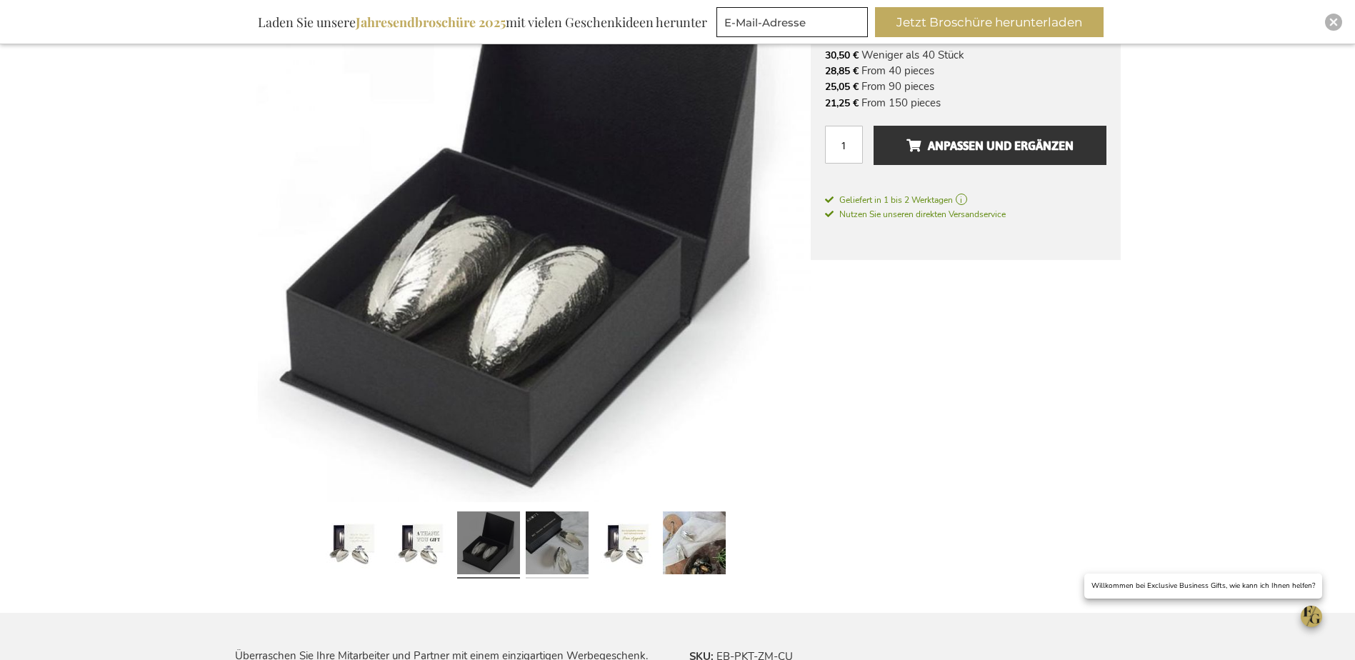
click at [555, 542] on link at bounding box center [557, 545] width 63 height 79
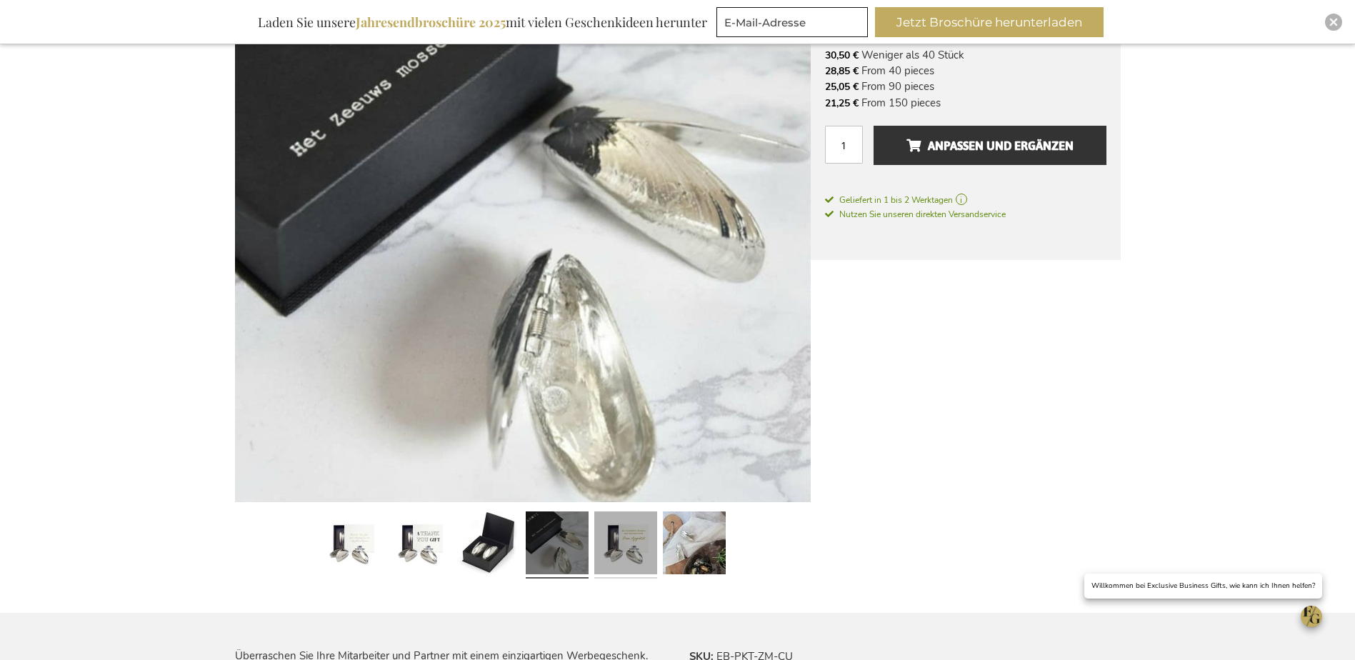
click at [632, 535] on link at bounding box center [625, 545] width 63 height 79
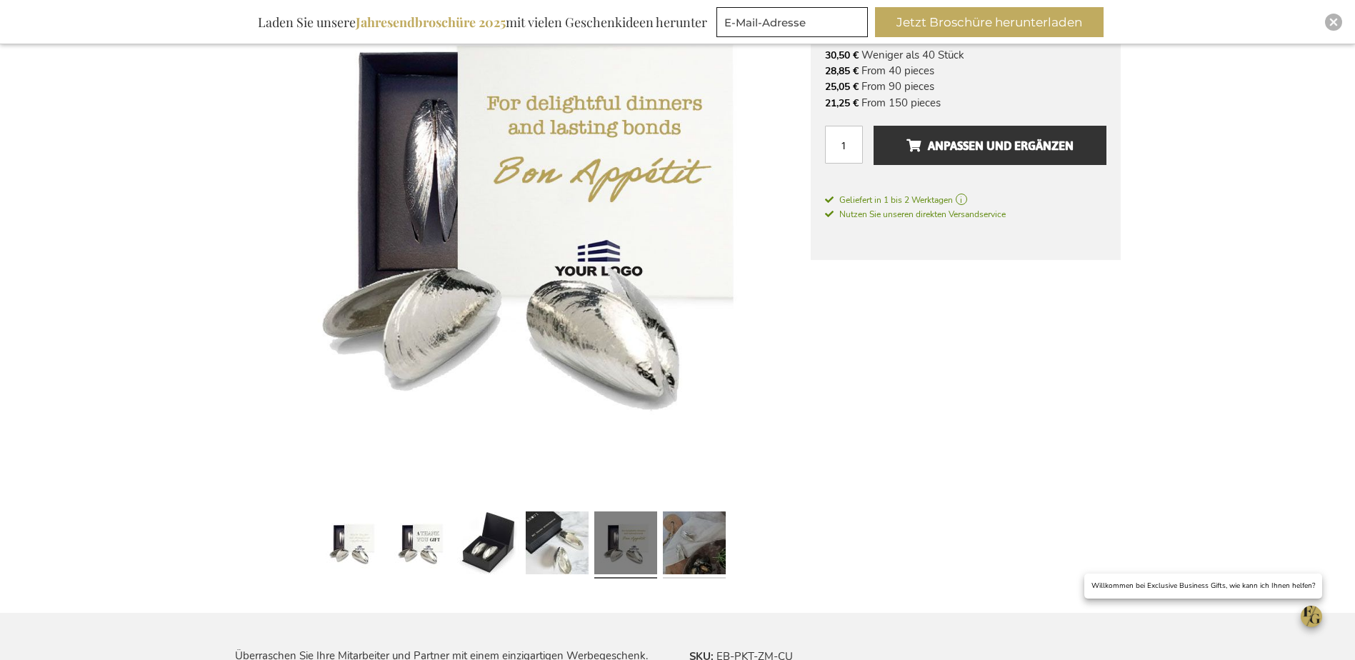
click at [692, 535] on link at bounding box center [694, 545] width 63 height 79
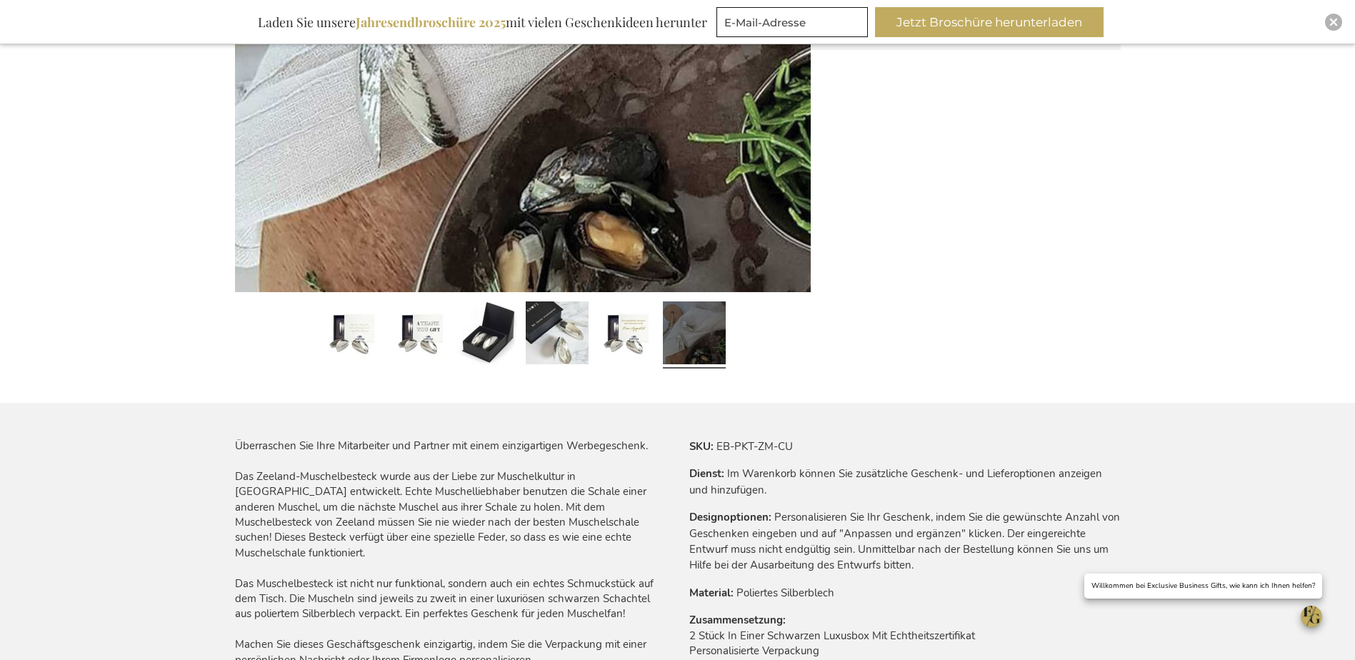
scroll to position [524, 0]
